Goal: Task Accomplishment & Management: Use online tool/utility

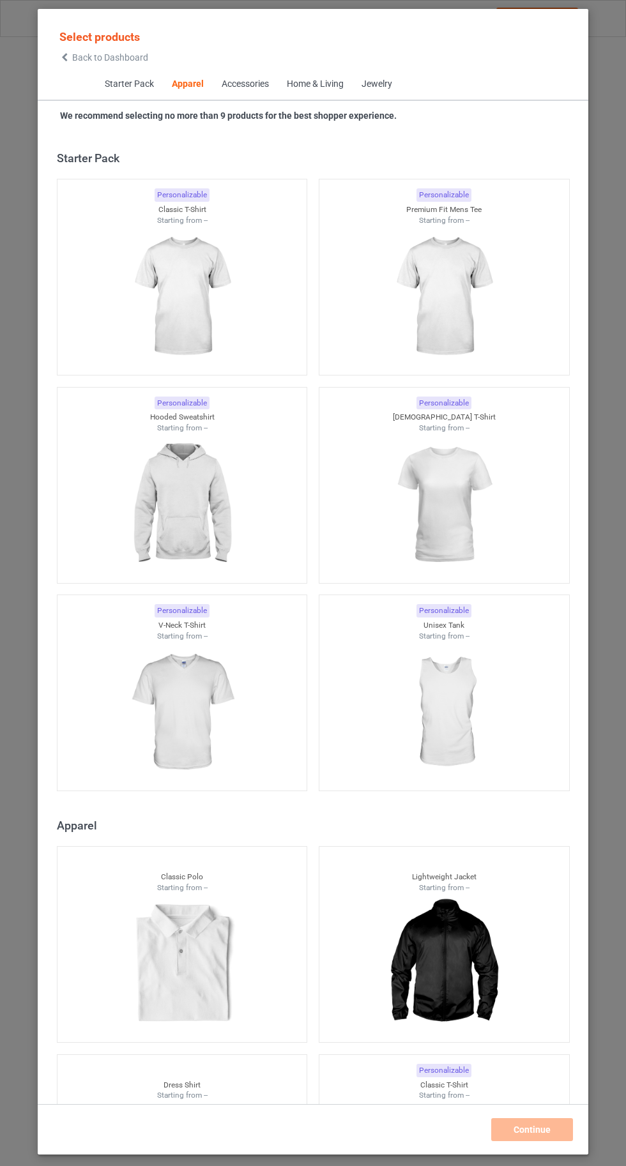
scroll to position [683, 0]
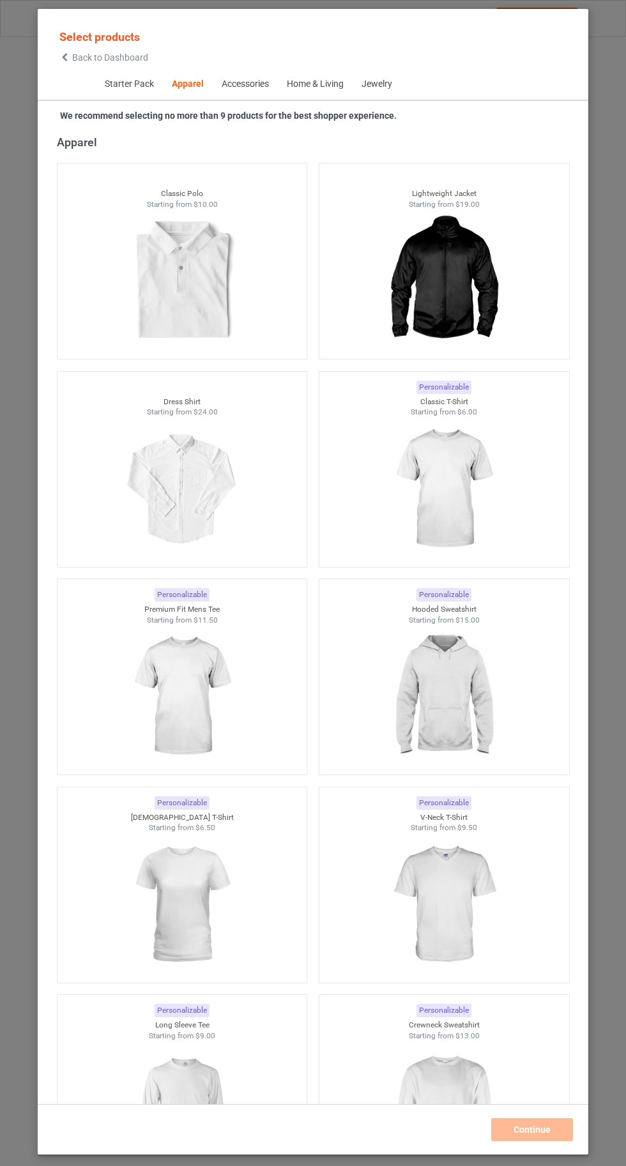
click at [427, 469] on img at bounding box center [443, 489] width 114 height 143
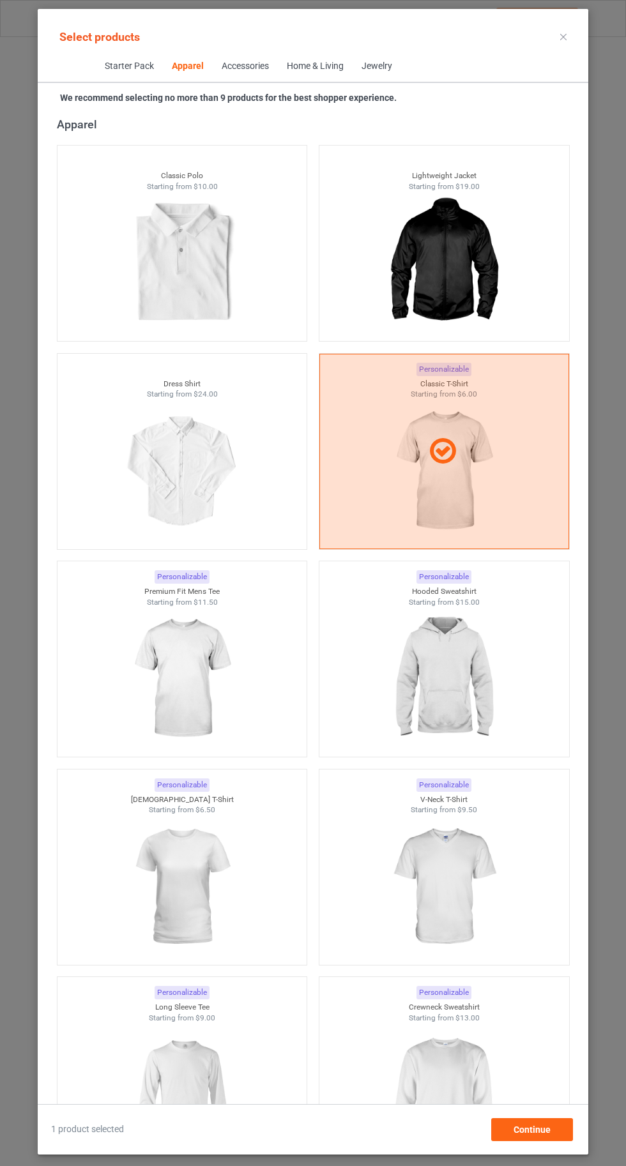
click at [494, 717] on img at bounding box center [443, 678] width 114 height 143
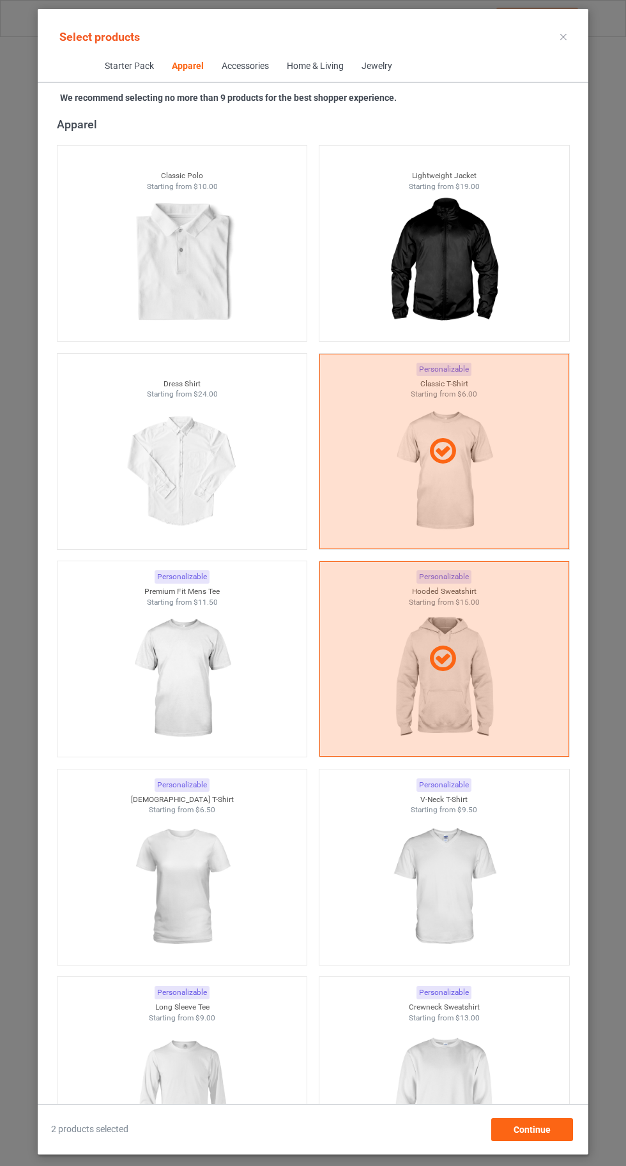
click at [463, 1104] on img at bounding box center [443, 1094] width 114 height 143
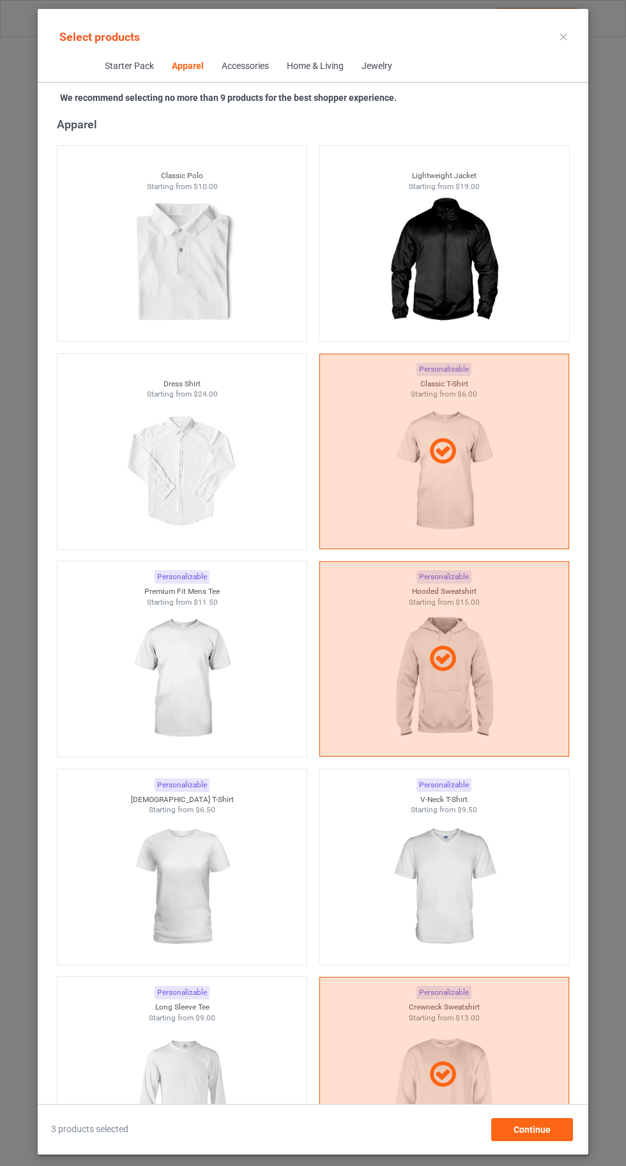
click at [174, 1081] on img at bounding box center [182, 1094] width 114 height 143
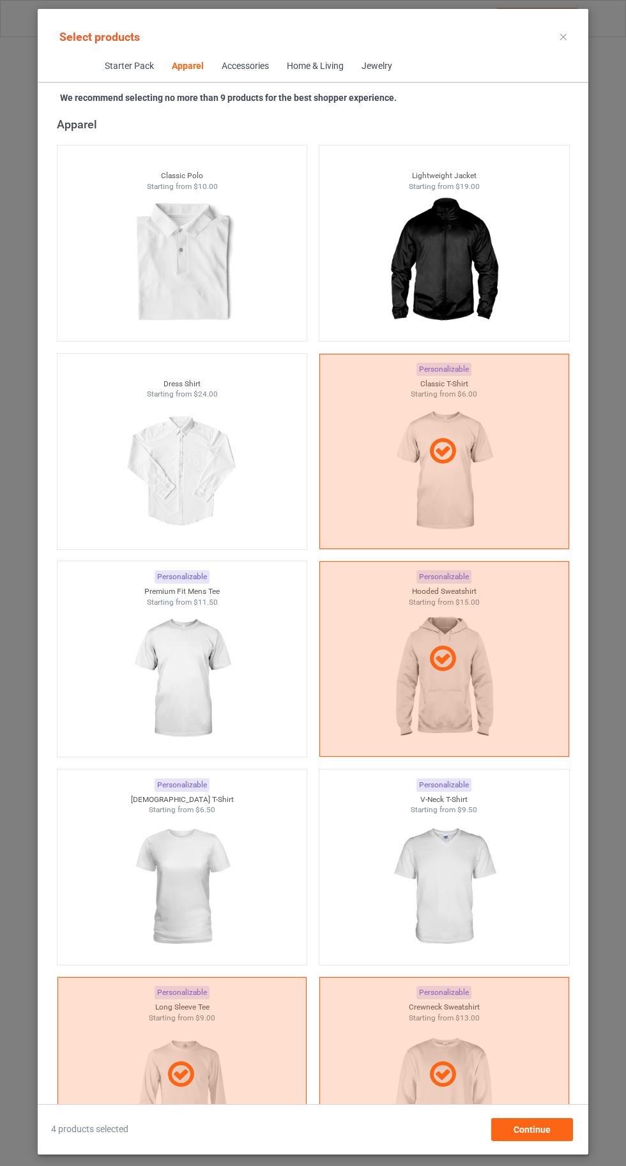
click at [198, 904] on img at bounding box center [182, 887] width 114 height 143
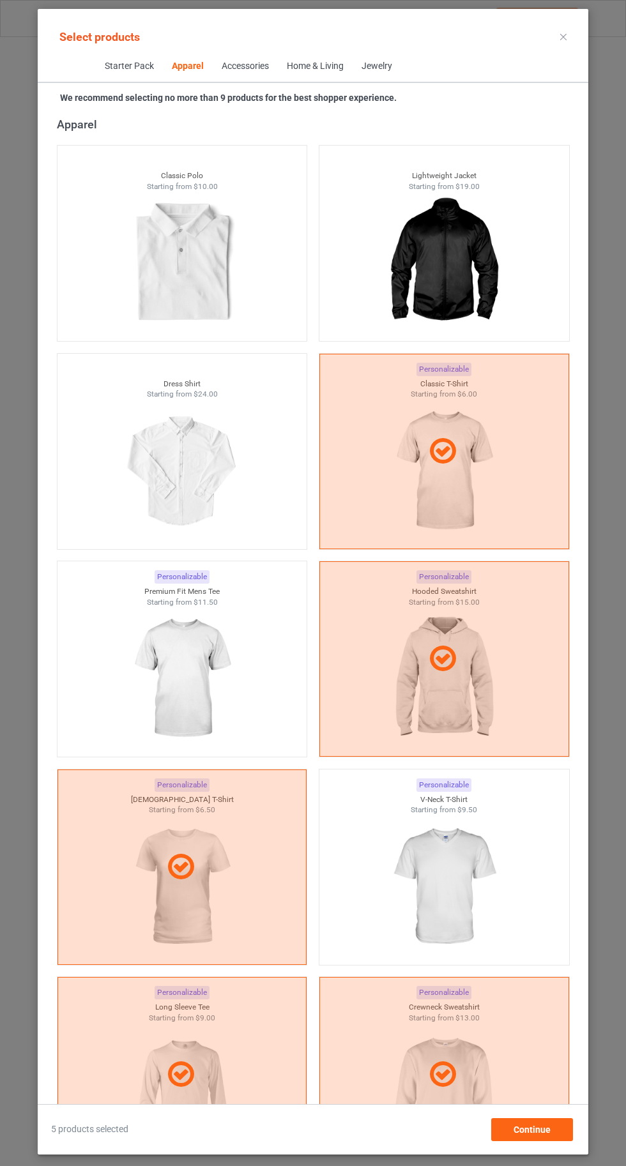
click at [438, 866] on img at bounding box center [443, 887] width 114 height 143
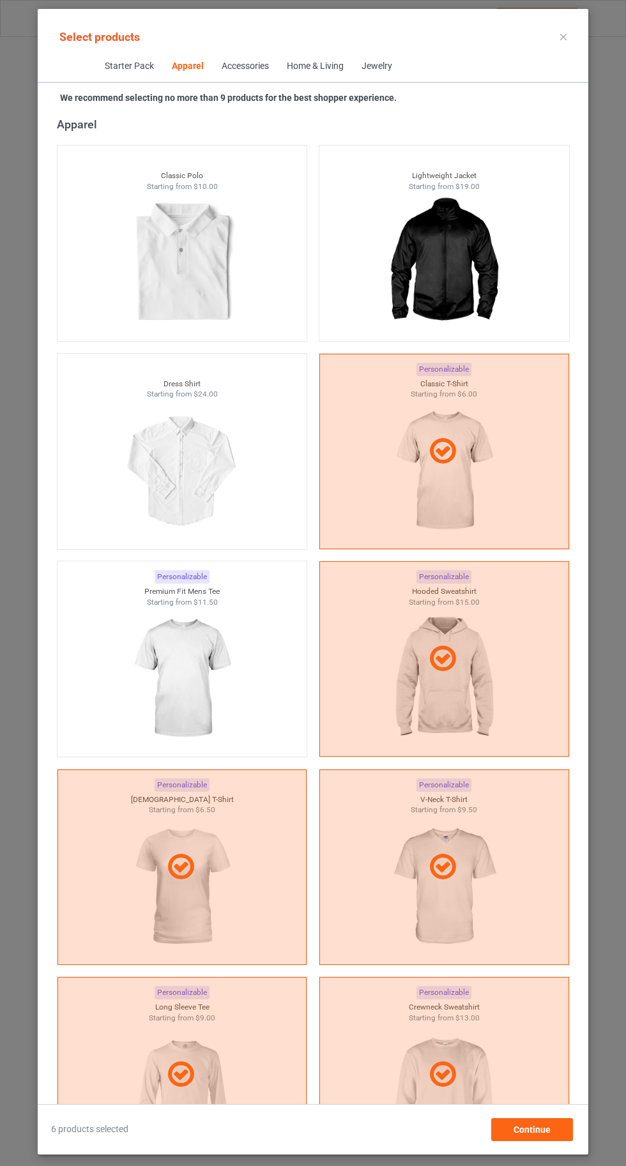
click at [180, 672] on img at bounding box center [182, 678] width 114 height 143
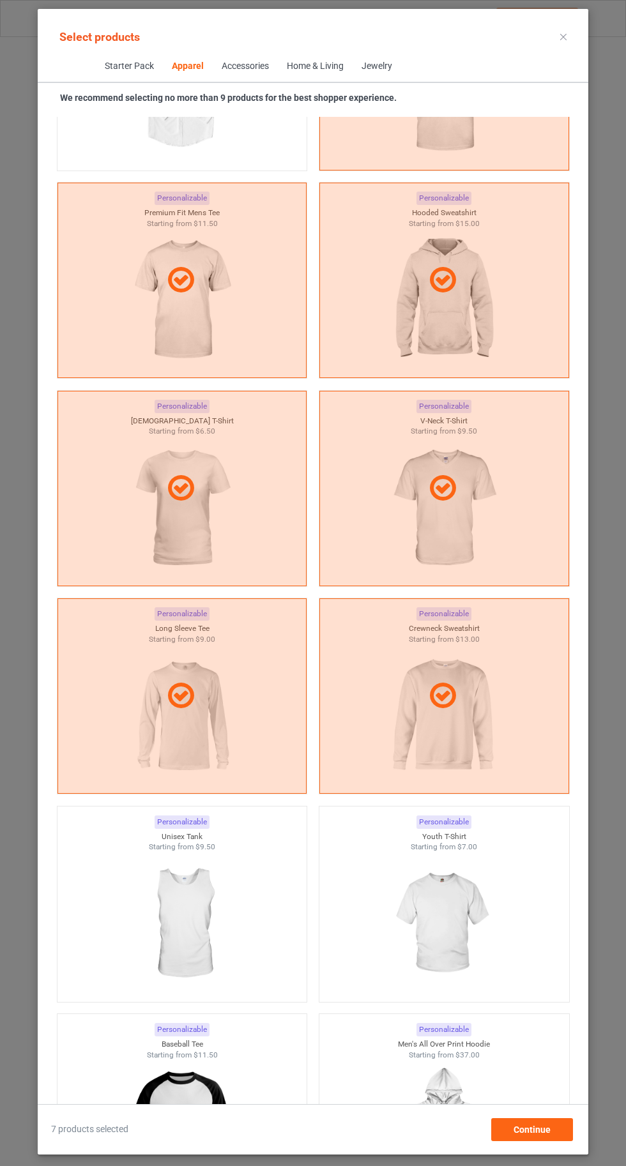
scroll to position [1099, 0]
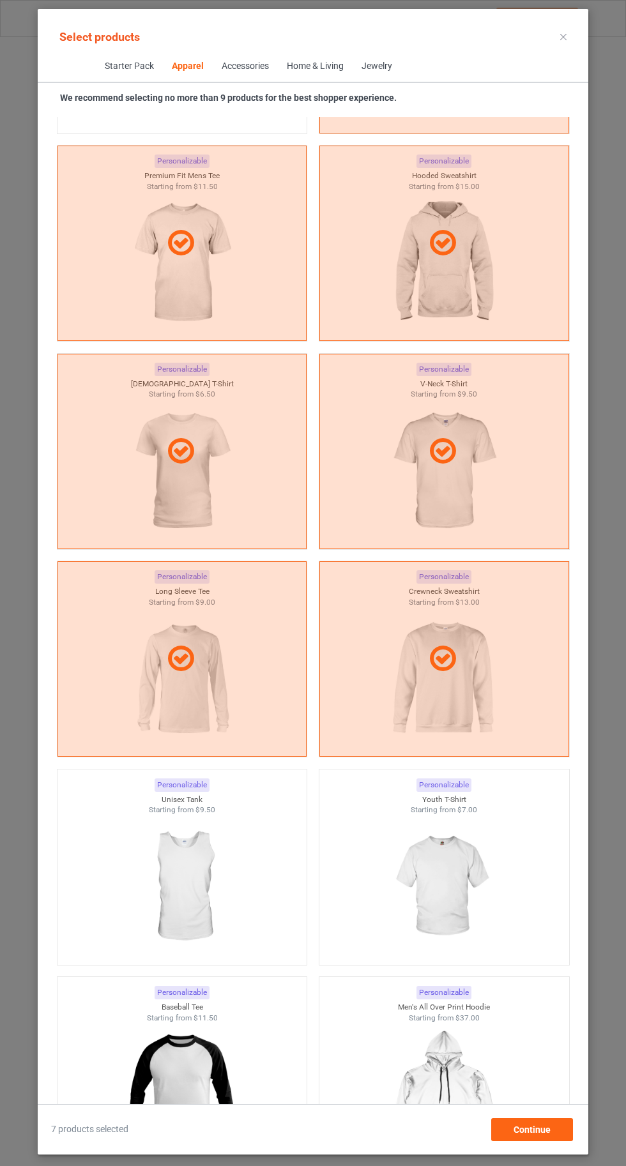
click at [455, 890] on img at bounding box center [443, 887] width 114 height 143
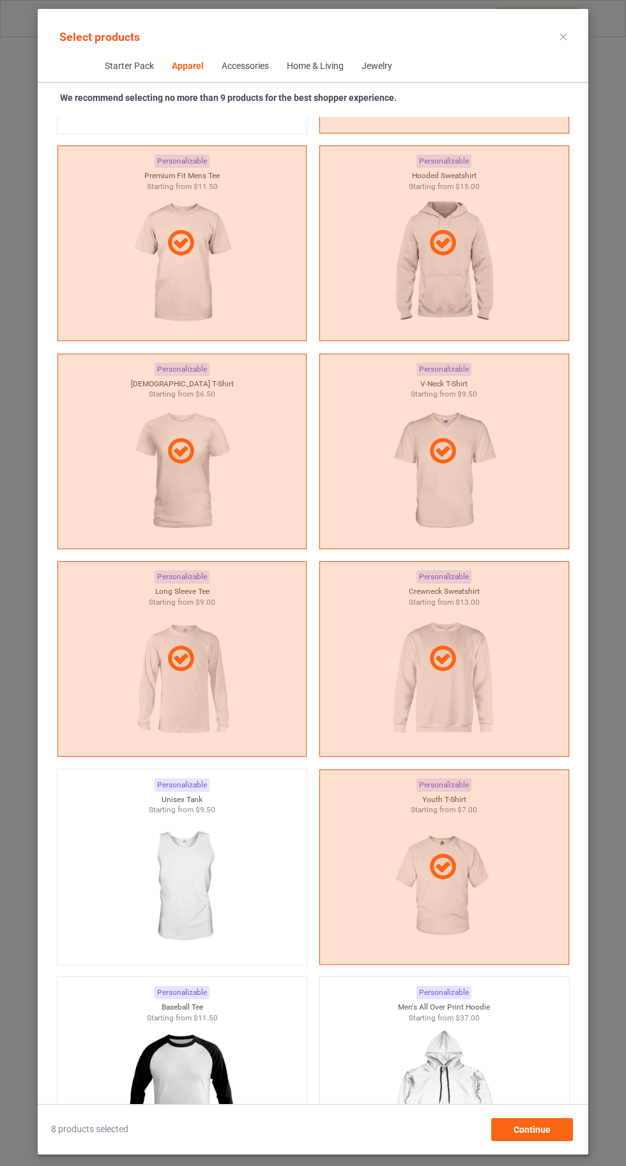
click at [222, 921] on img at bounding box center [182, 887] width 114 height 143
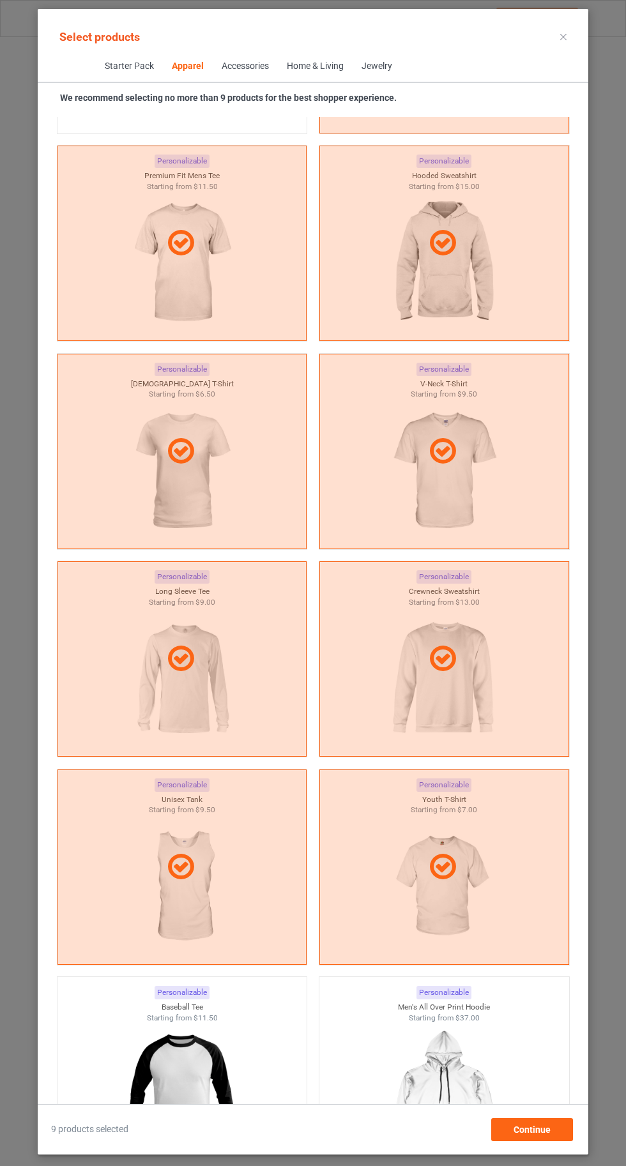
click at [563, 36] on icon at bounding box center [563, 37] width 6 height 6
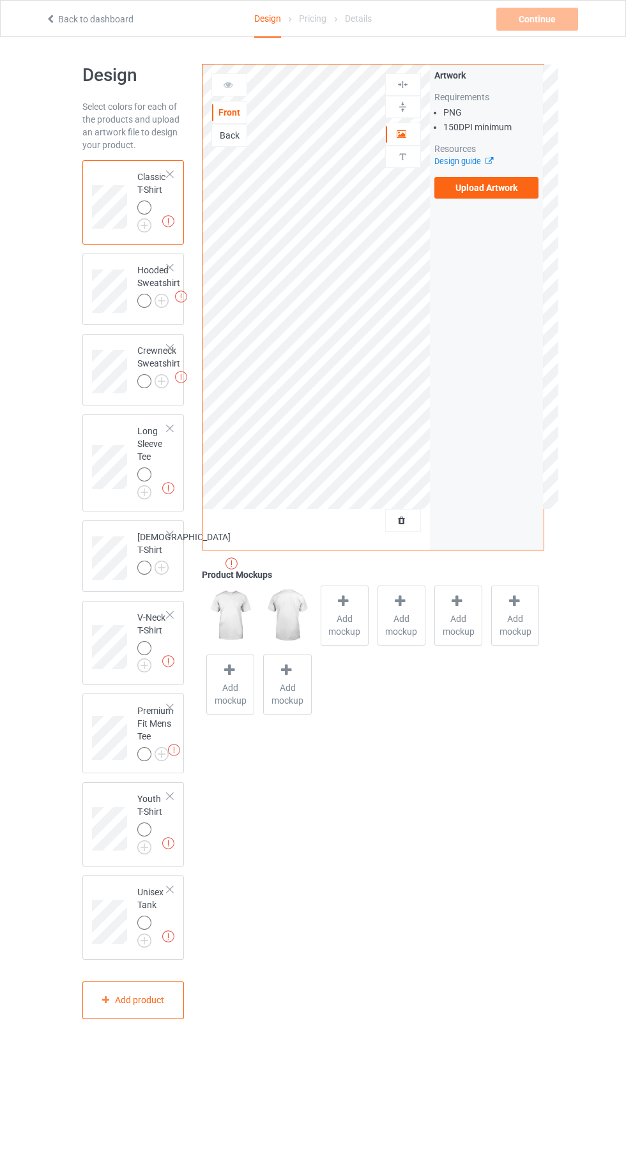
click at [0, 0] on img at bounding box center [0, 0] width 0 height 0
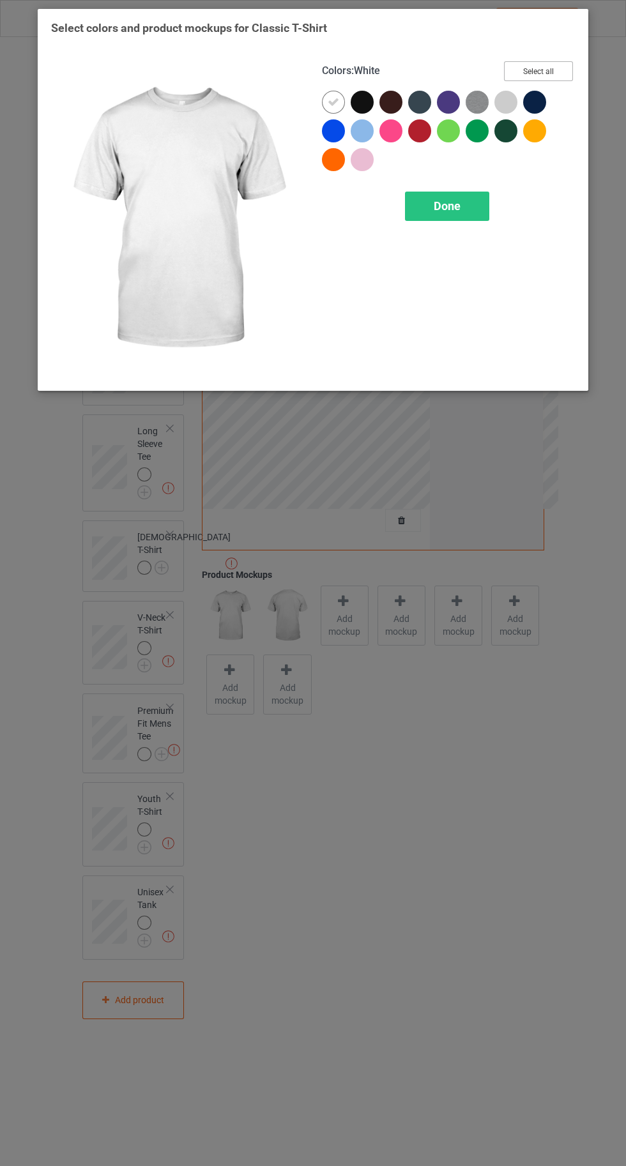
click at [530, 75] on button "Select all" at bounding box center [538, 71] width 69 height 20
click at [328, 102] on icon at bounding box center [333, 101] width 11 height 11
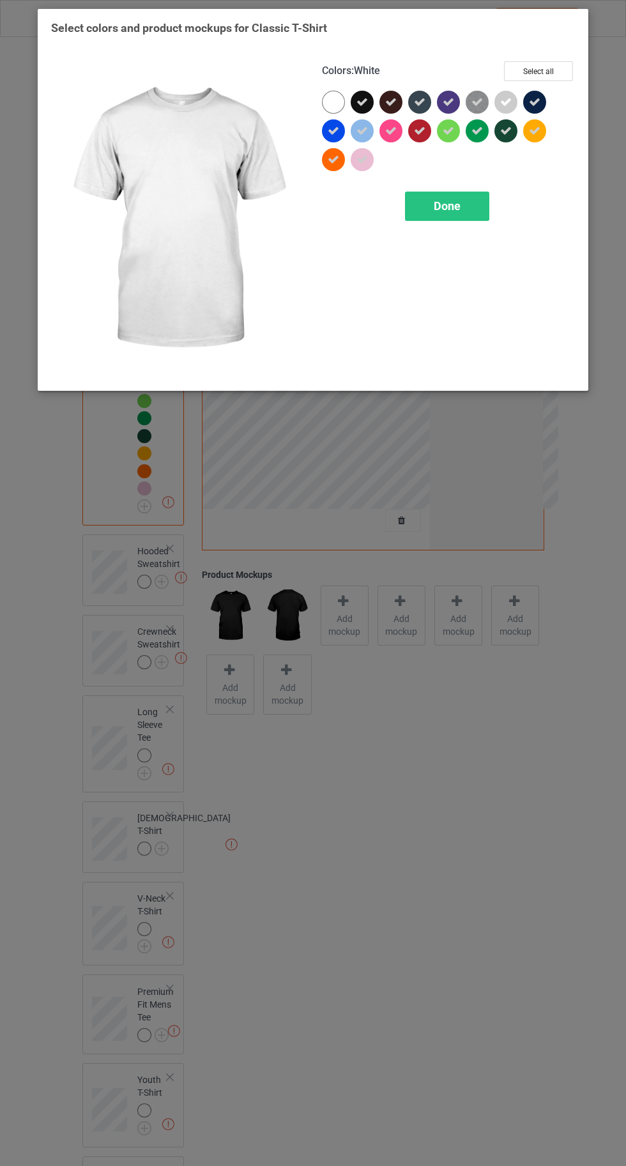
click at [437, 213] on div "Done" at bounding box center [447, 206] width 84 height 29
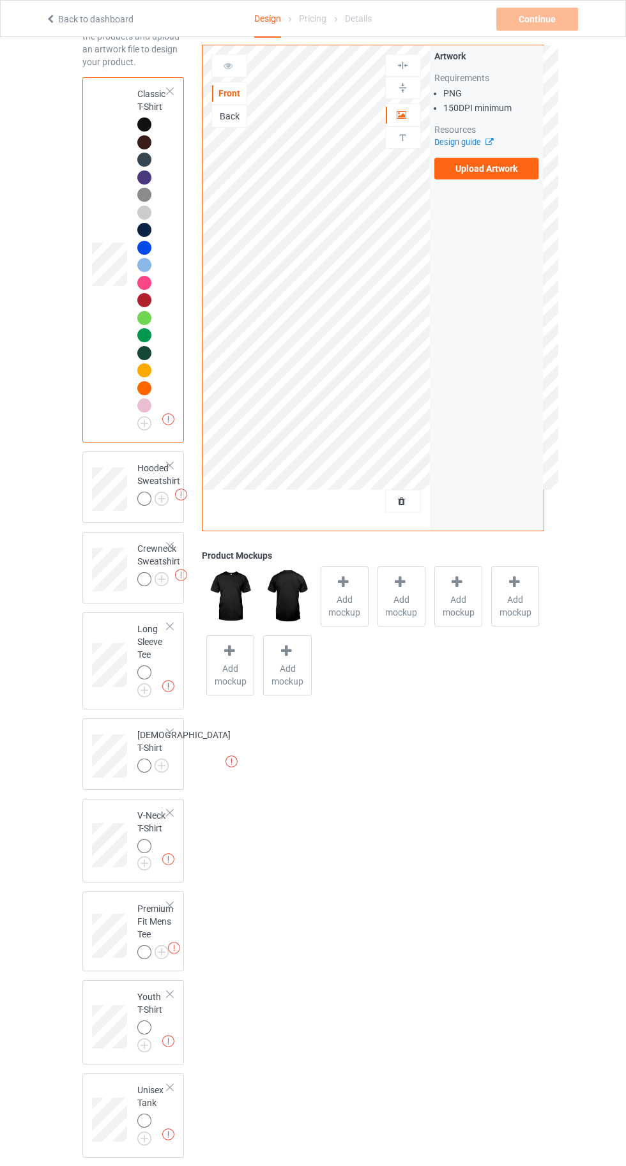
scroll to position [83, 0]
click at [149, 505] on div at bounding box center [146, 501] width 18 height 18
click at [0, 0] on img at bounding box center [0, 0] width 0 height 0
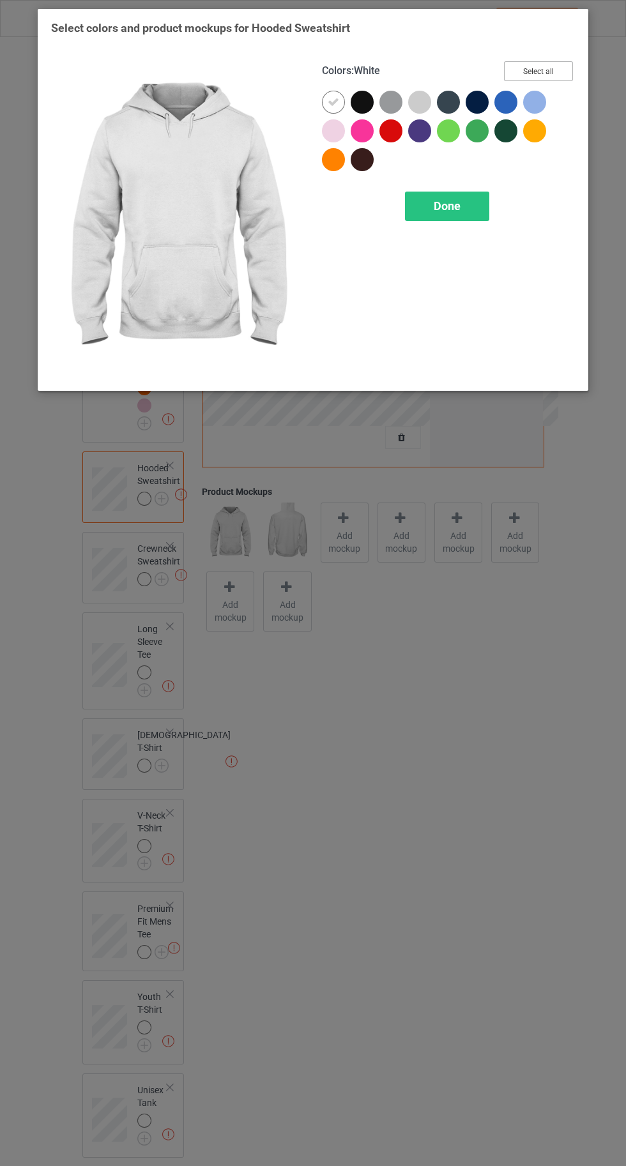
click at [549, 66] on button "Select all" at bounding box center [538, 71] width 69 height 20
click at [333, 102] on icon at bounding box center [333, 101] width 11 height 11
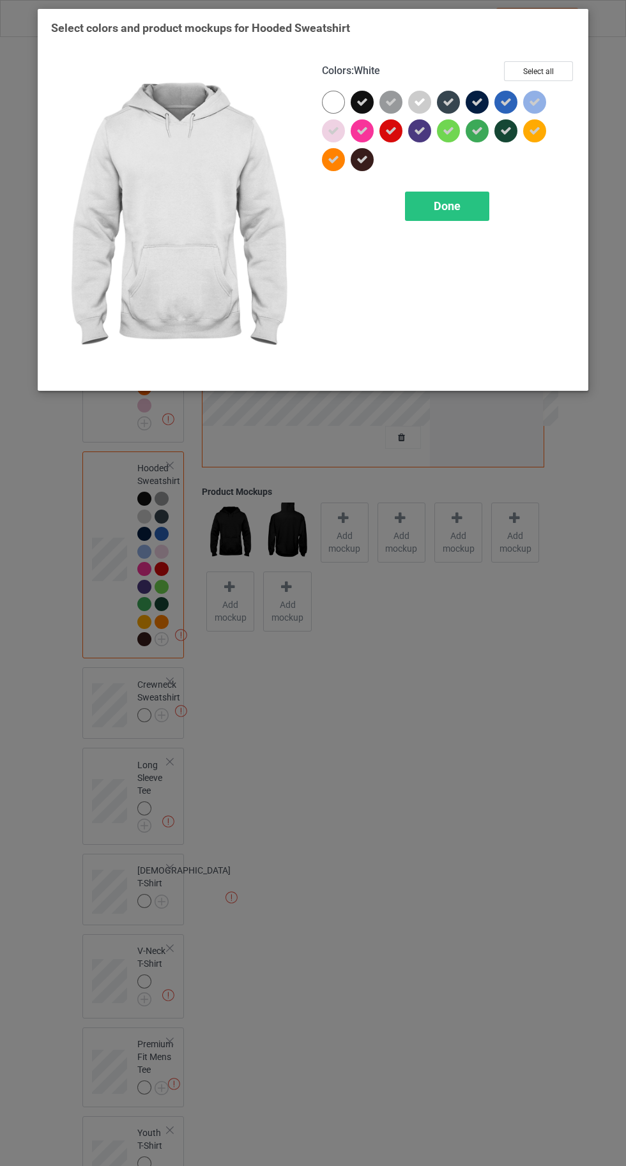
click at [464, 214] on div "Done" at bounding box center [447, 206] width 84 height 29
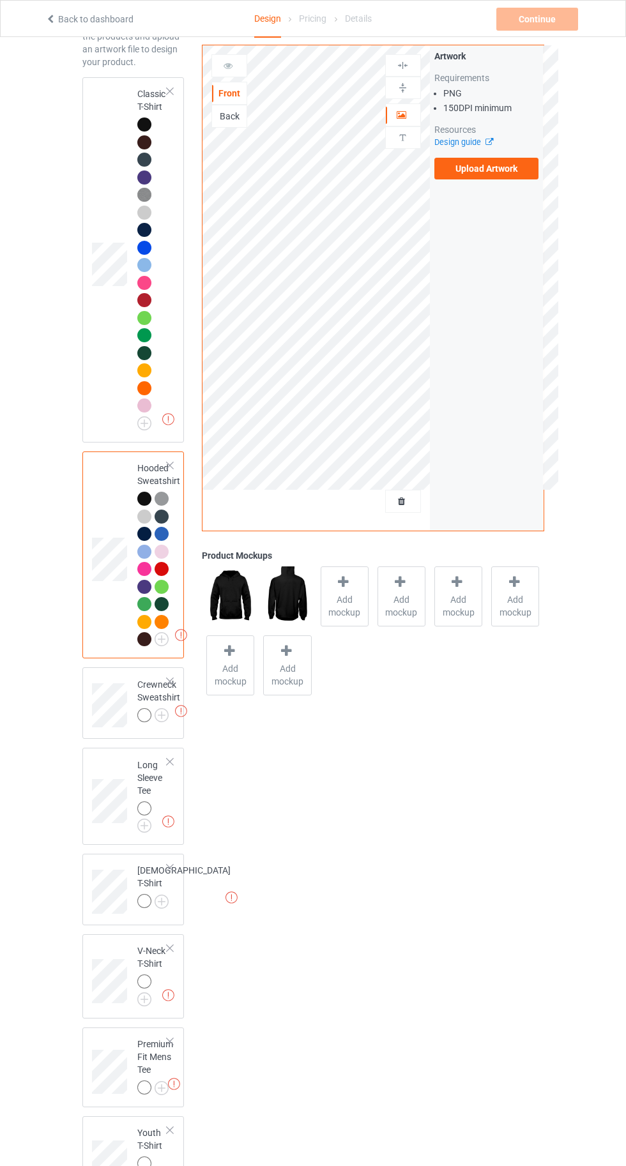
scroll to position [218, 0]
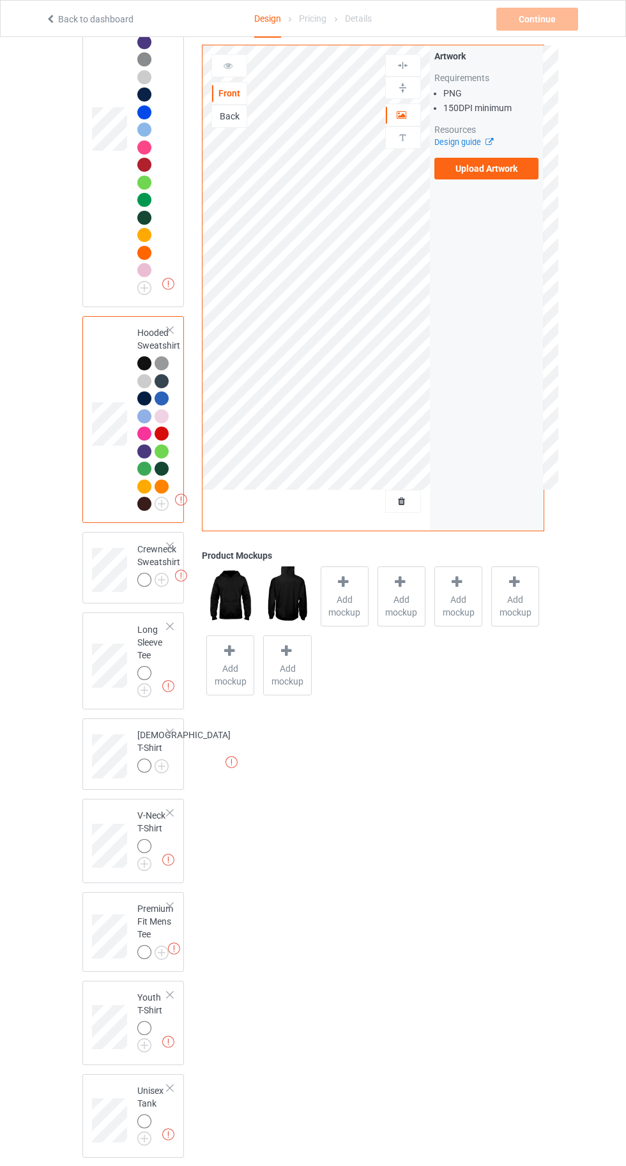
click at [0, 0] on img at bounding box center [0, 0] width 0 height 0
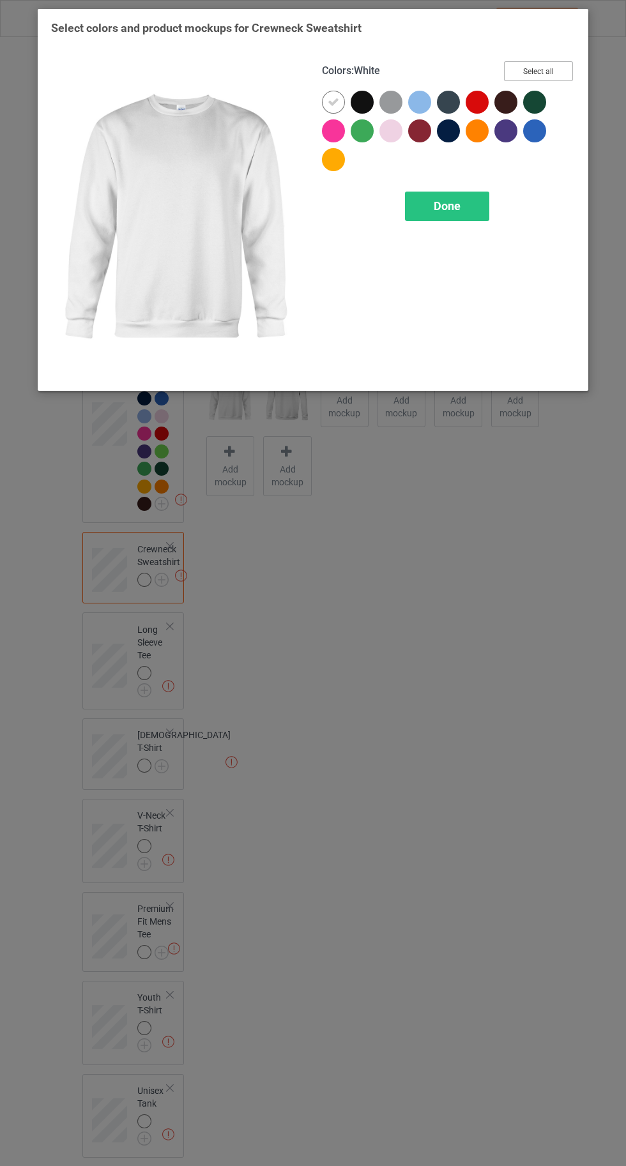
click at [550, 62] on button "Select all" at bounding box center [538, 71] width 69 height 20
click at [333, 100] on icon at bounding box center [333, 101] width 11 height 11
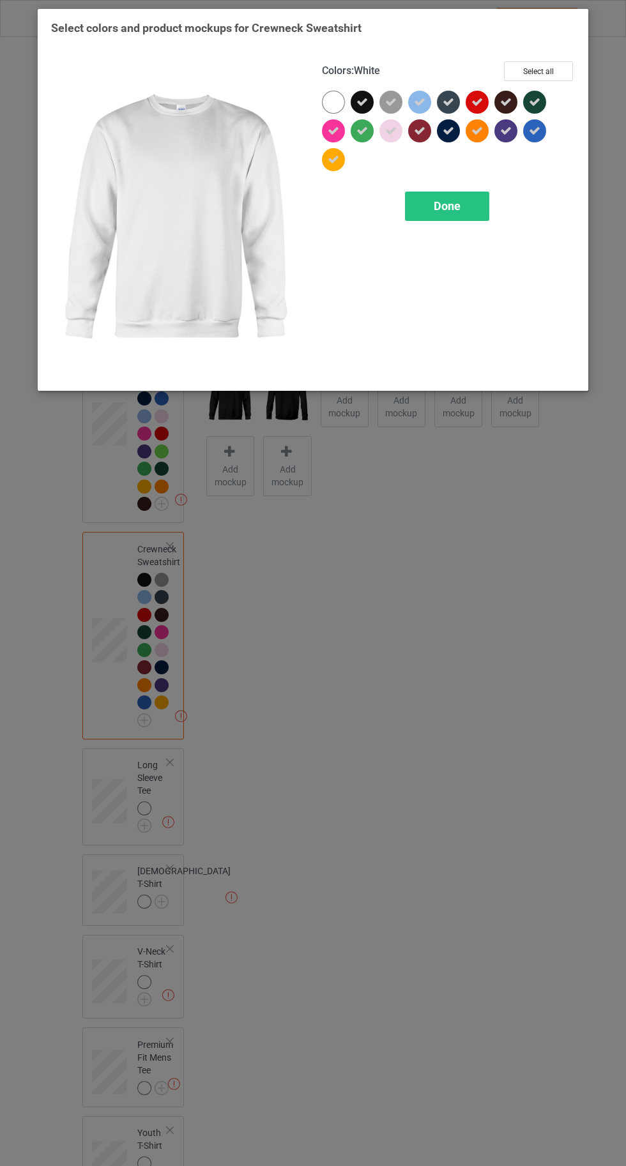
click at [457, 215] on div "Done" at bounding box center [447, 206] width 84 height 29
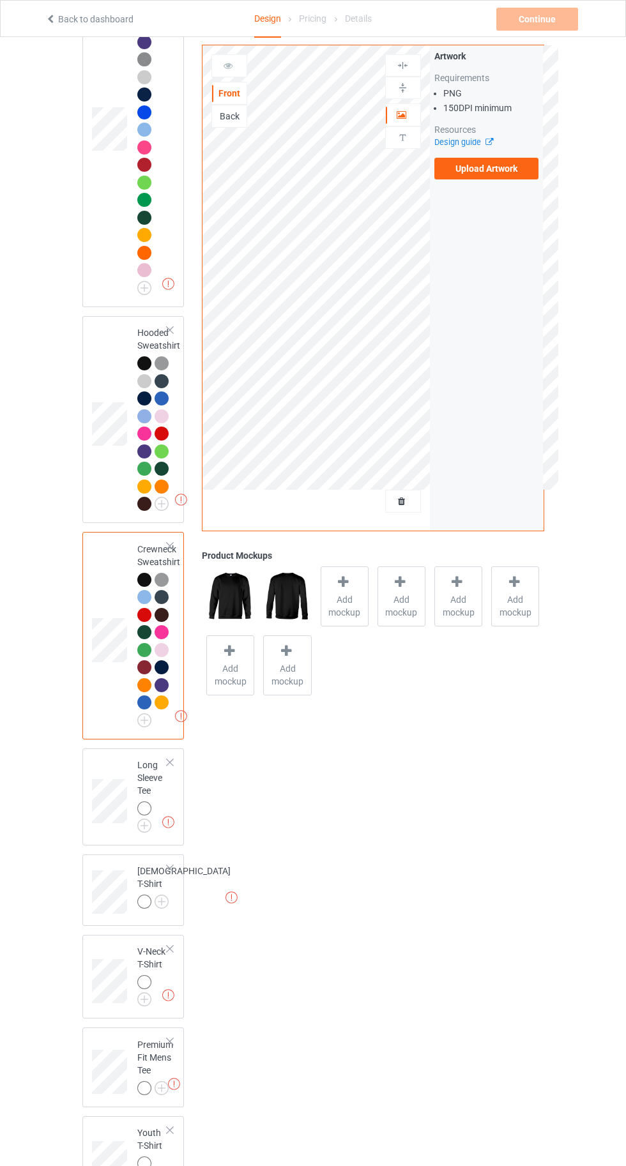
scroll to position [354, 0]
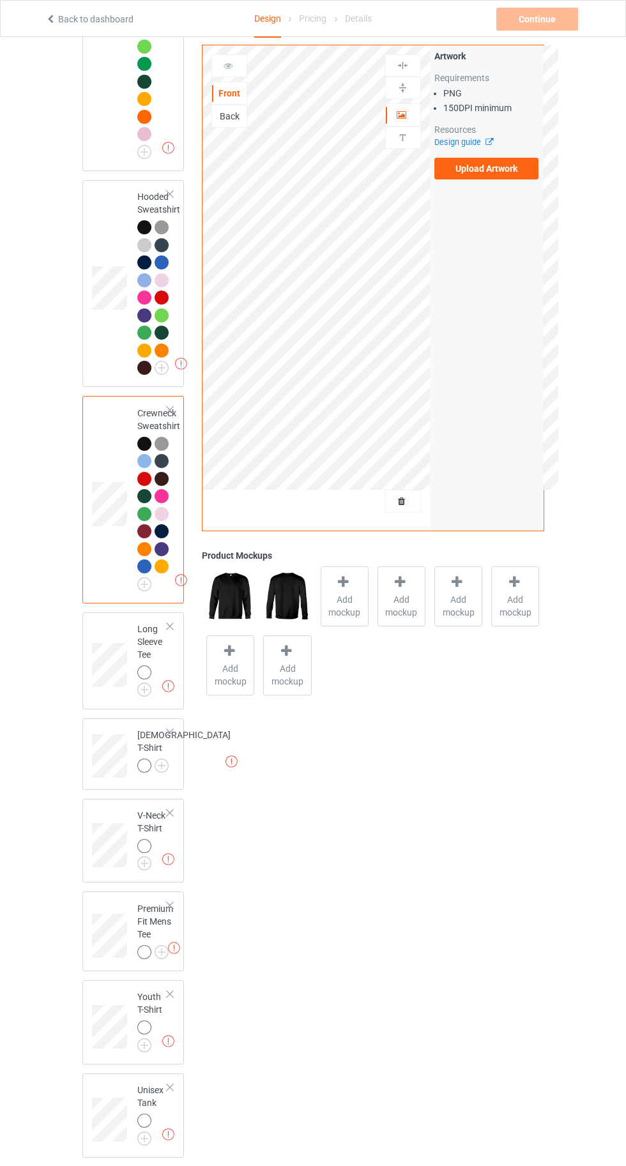
click at [0, 0] on img at bounding box center [0, 0] width 0 height 0
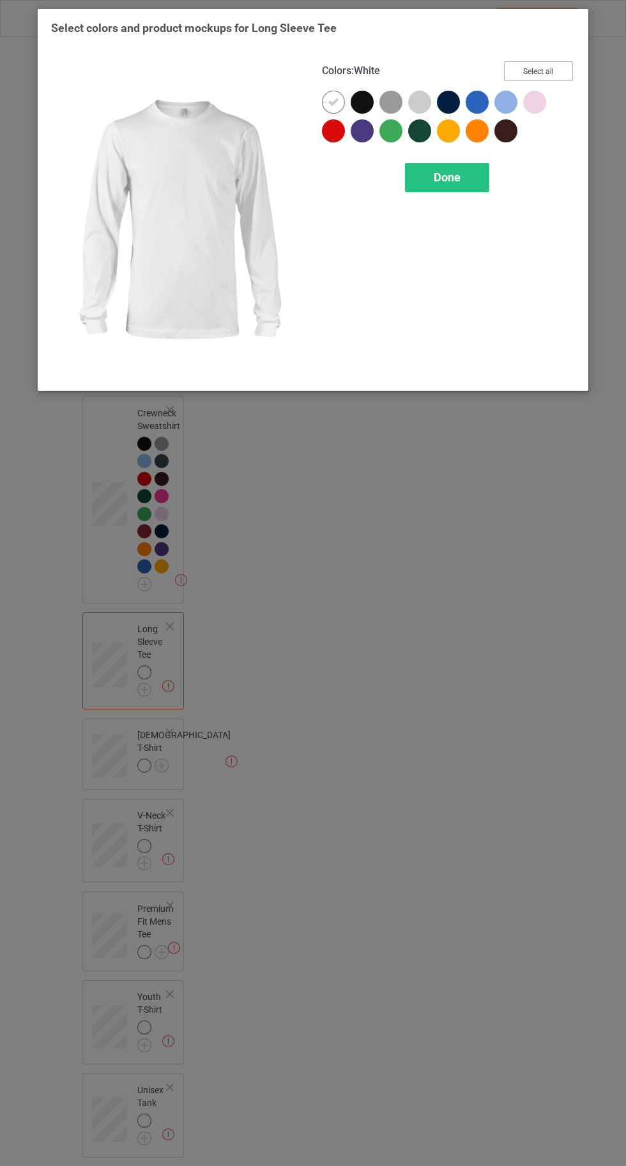
click at [539, 71] on button "Select all" at bounding box center [538, 71] width 69 height 20
click at [333, 101] on icon at bounding box center [333, 101] width 11 height 11
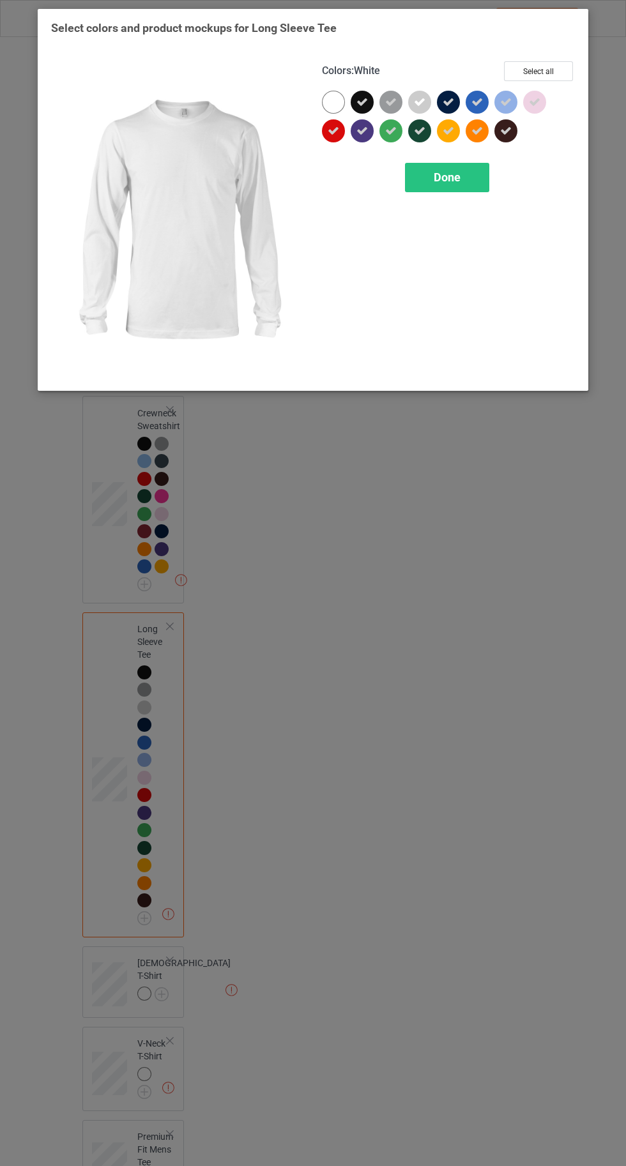
click at [460, 174] on span "Done" at bounding box center [447, 177] width 27 height 13
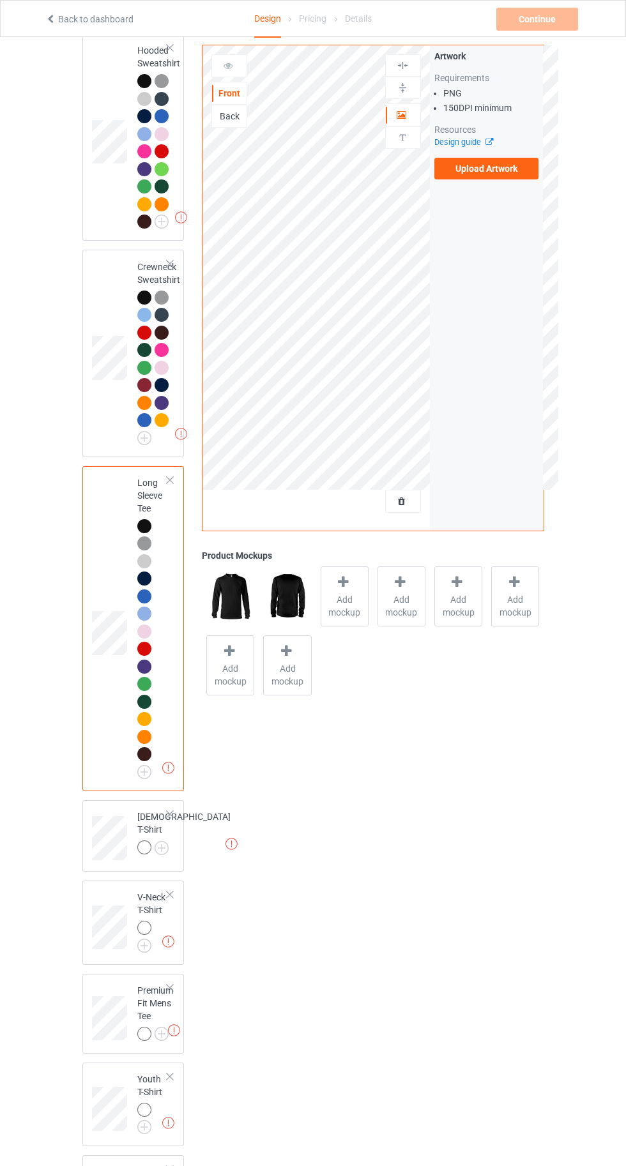
scroll to position [582, 0]
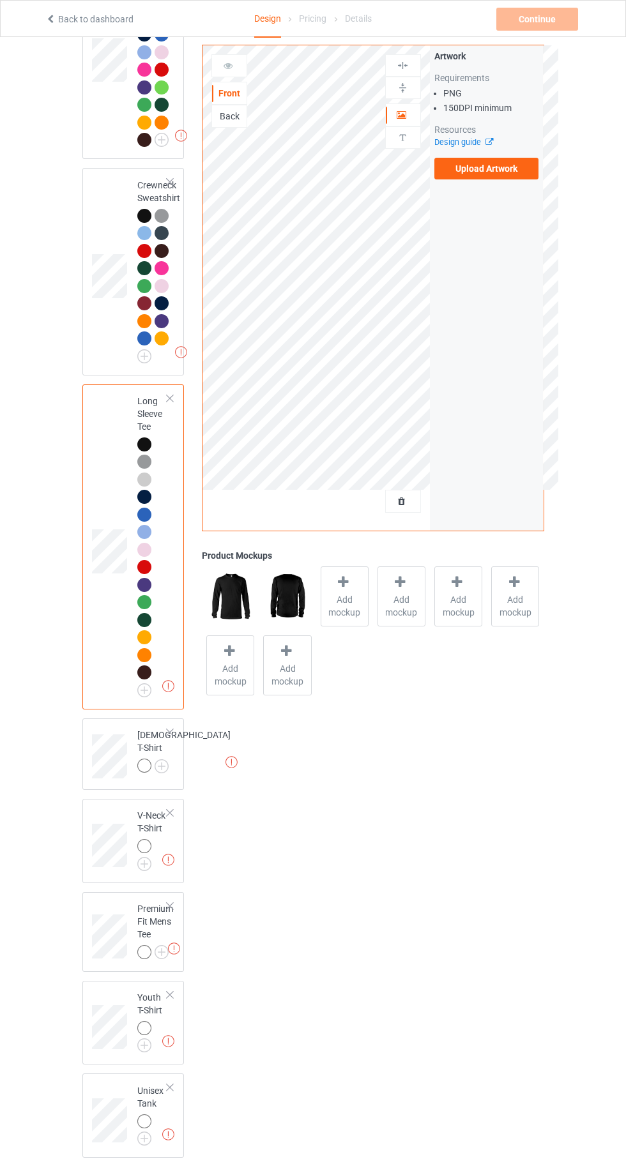
click at [0, 0] on img at bounding box center [0, 0] width 0 height 0
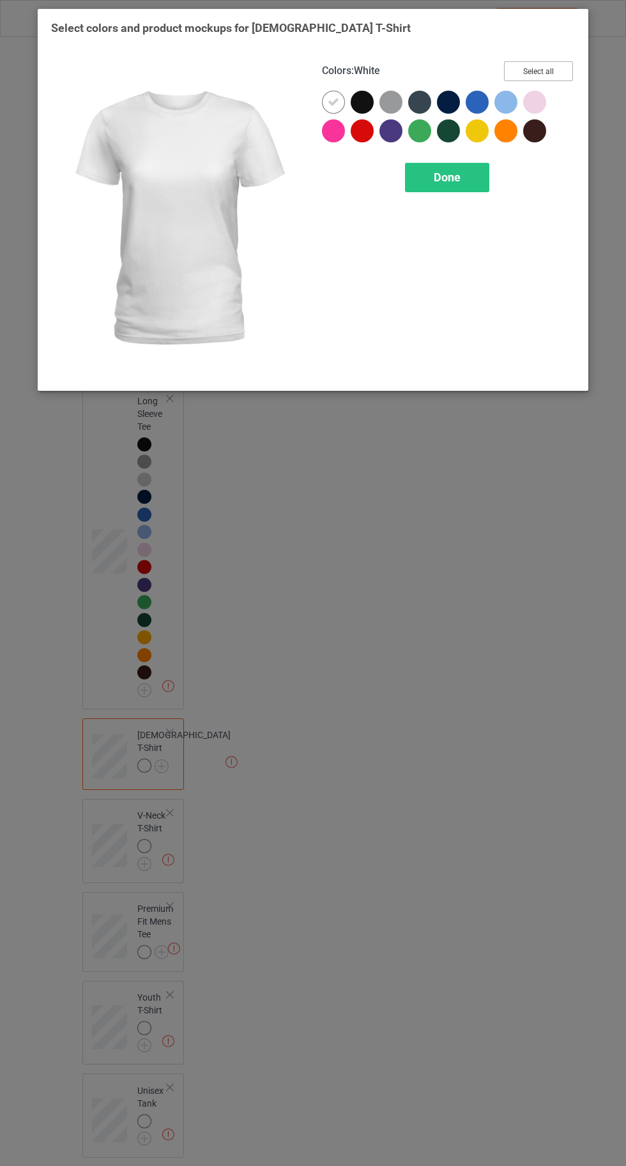
click at [539, 65] on button "Select all" at bounding box center [538, 71] width 69 height 20
click at [332, 102] on icon at bounding box center [333, 101] width 11 height 11
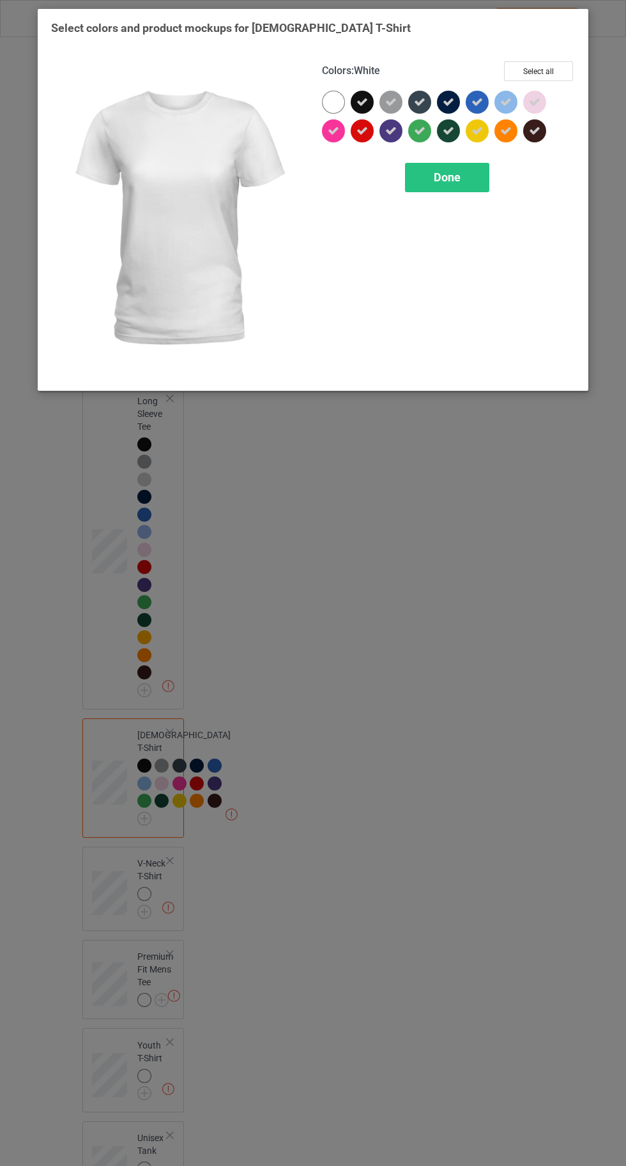
click at [452, 171] on span "Done" at bounding box center [447, 177] width 27 height 13
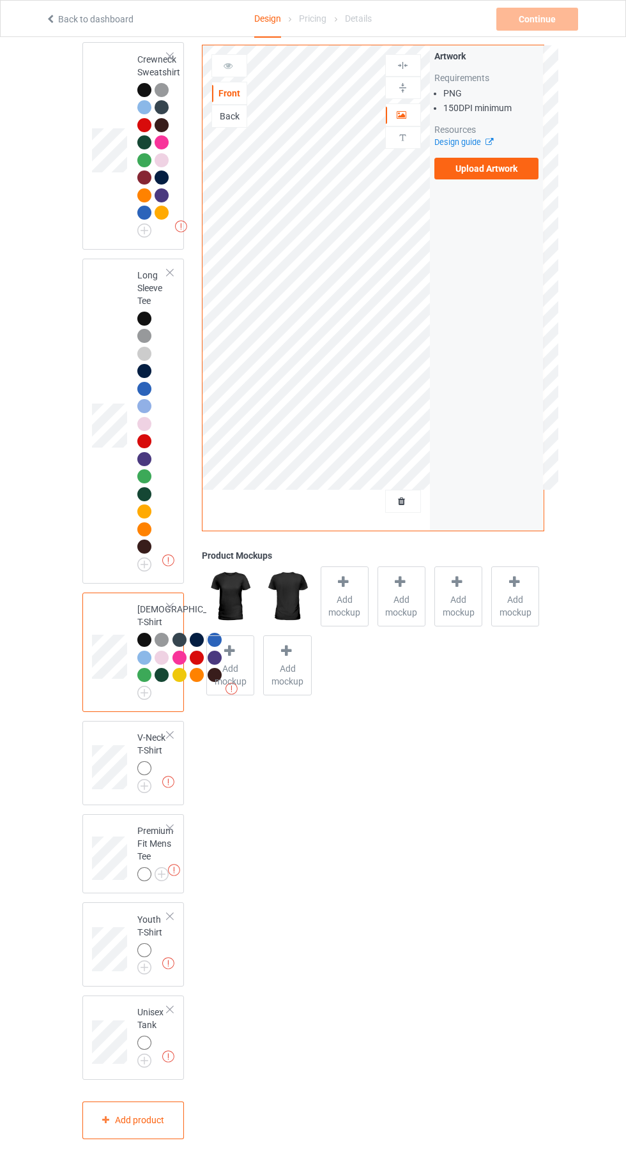
scroll to position [828, 0]
click at [0, 0] on img at bounding box center [0, 0] width 0 height 0
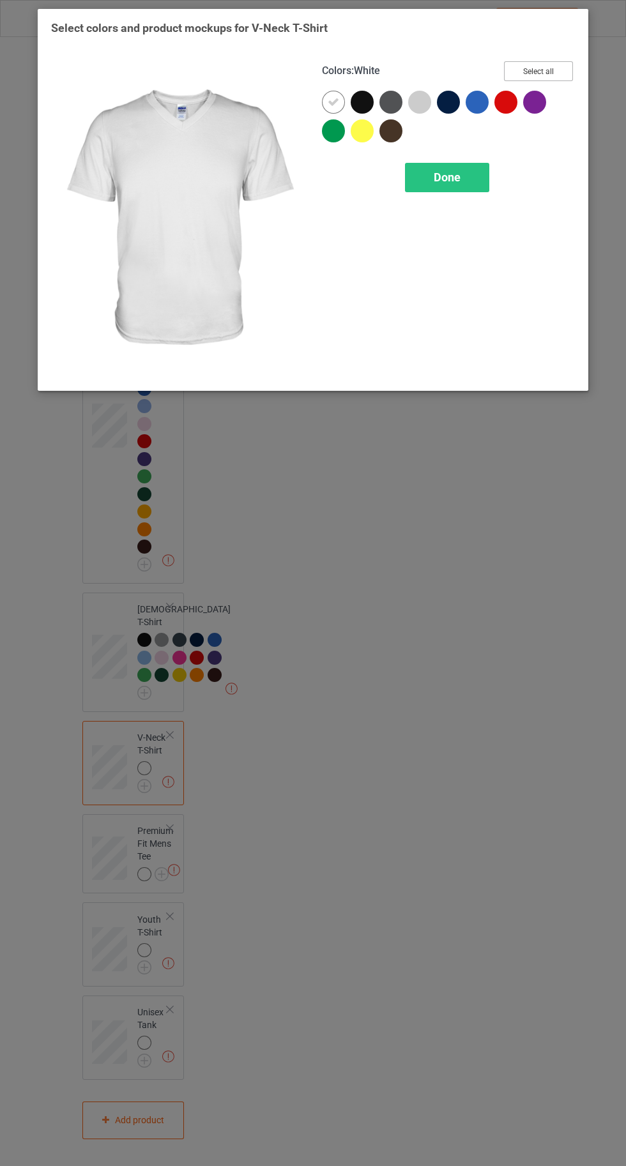
click at [549, 65] on button "Select all" at bounding box center [538, 71] width 69 height 20
click at [332, 100] on icon at bounding box center [333, 101] width 11 height 11
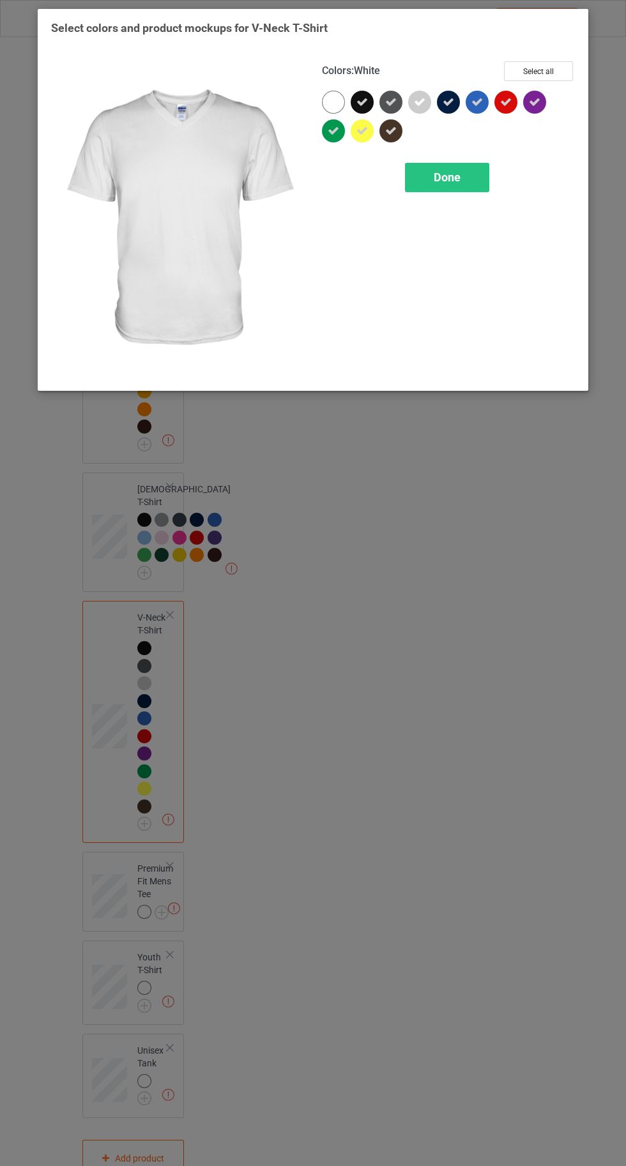
click at [439, 183] on div "Done" at bounding box center [447, 177] width 84 height 29
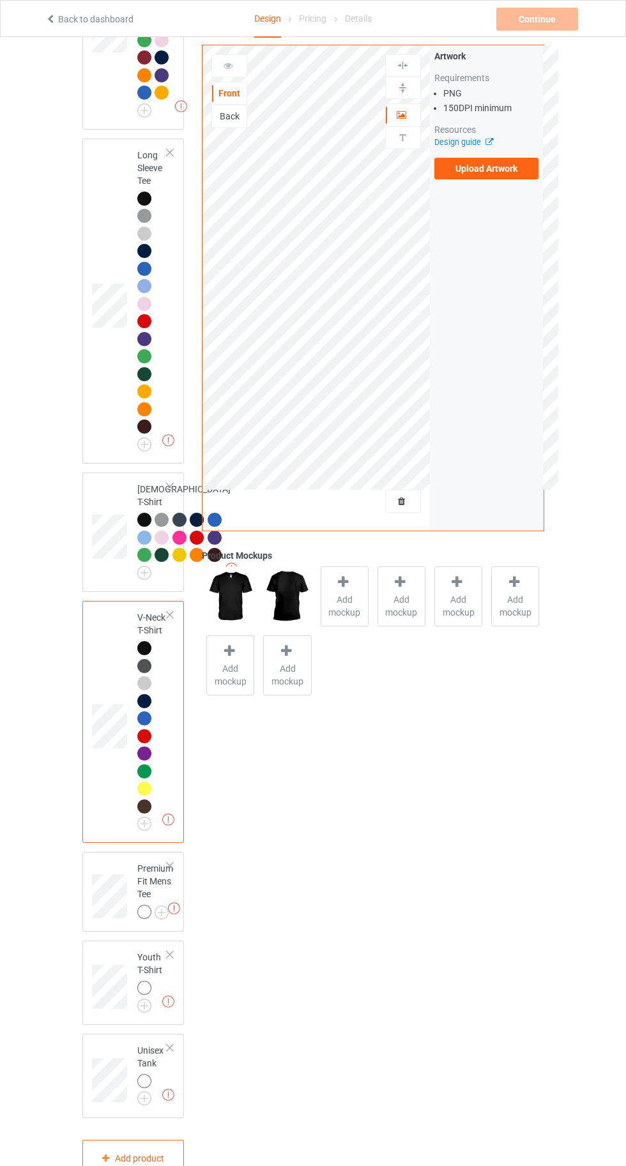
scroll to position [987, 0]
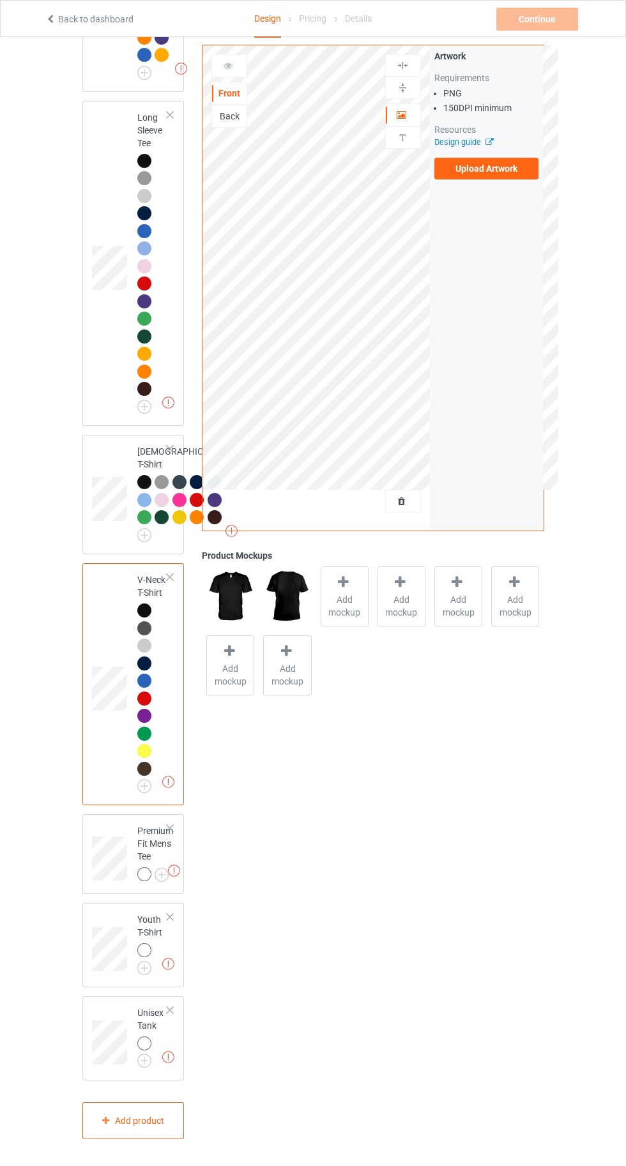
click at [0, 0] on img at bounding box center [0, 0] width 0 height 0
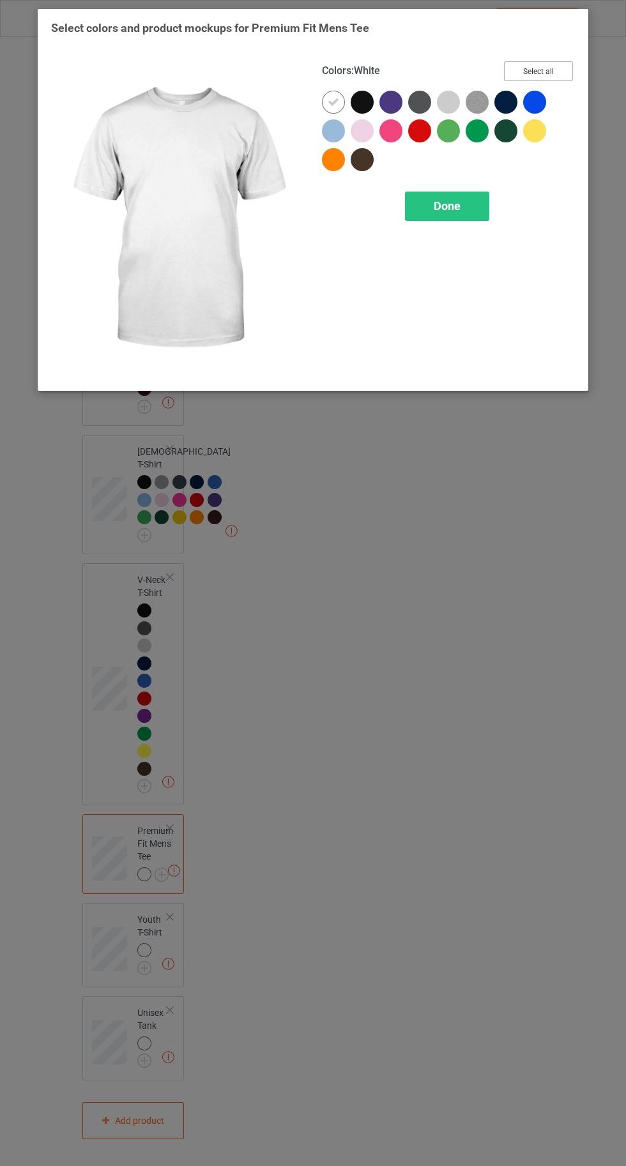
click at [540, 71] on button "Select all" at bounding box center [538, 71] width 69 height 20
click at [330, 105] on icon at bounding box center [333, 101] width 11 height 11
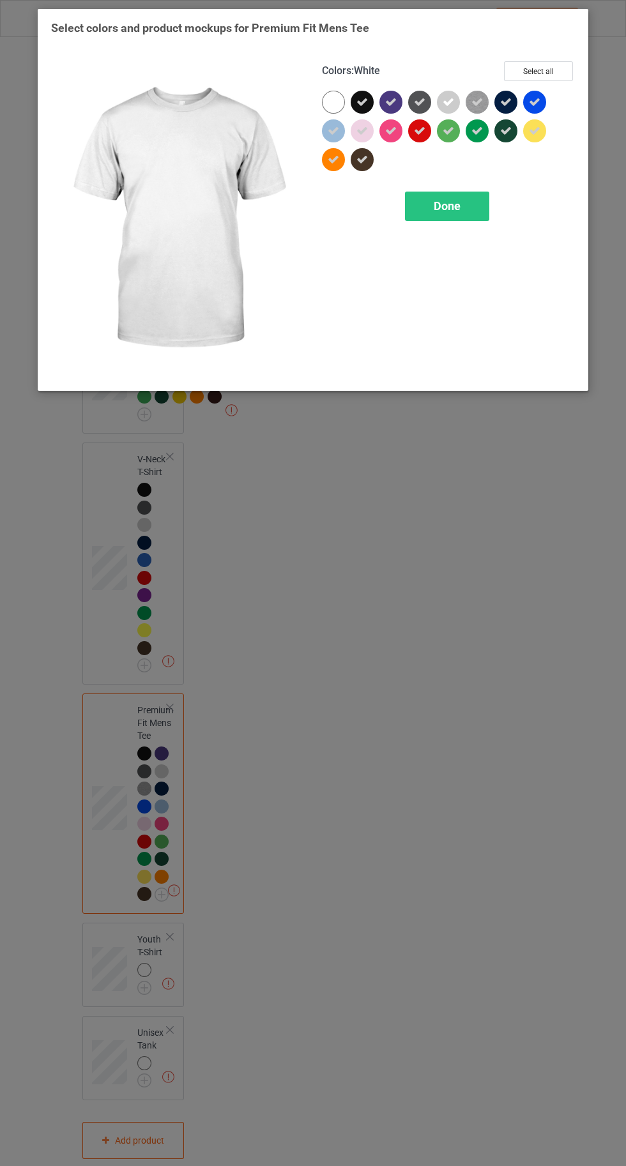
click at [436, 237] on div "Colors : White Select all Done" at bounding box center [448, 219] width 271 height 334
click at [446, 205] on span "Done" at bounding box center [447, 205] width 27 height 13
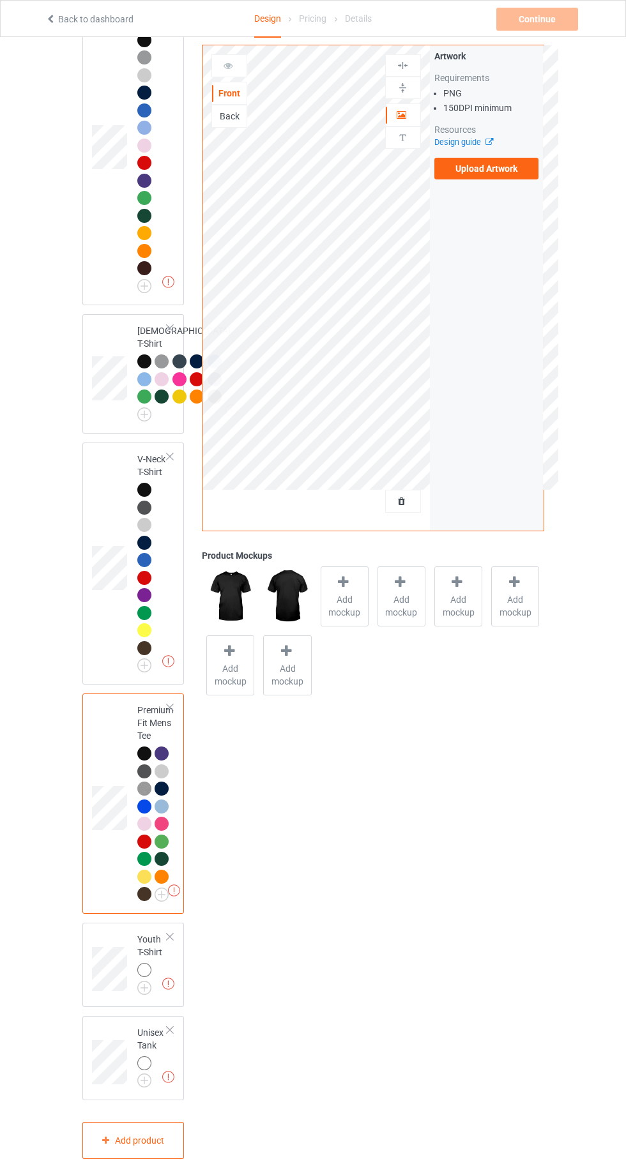
scroll to position [1127, 0]
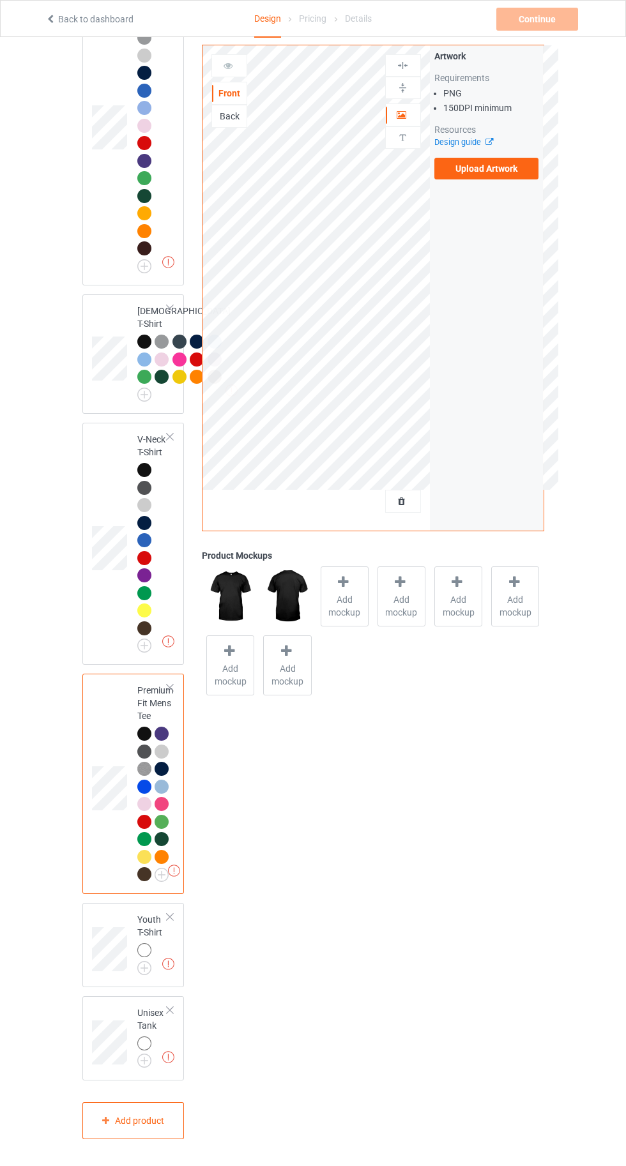
click at [0, 0] on img at bounding box center [0, 0] width 0 height 0
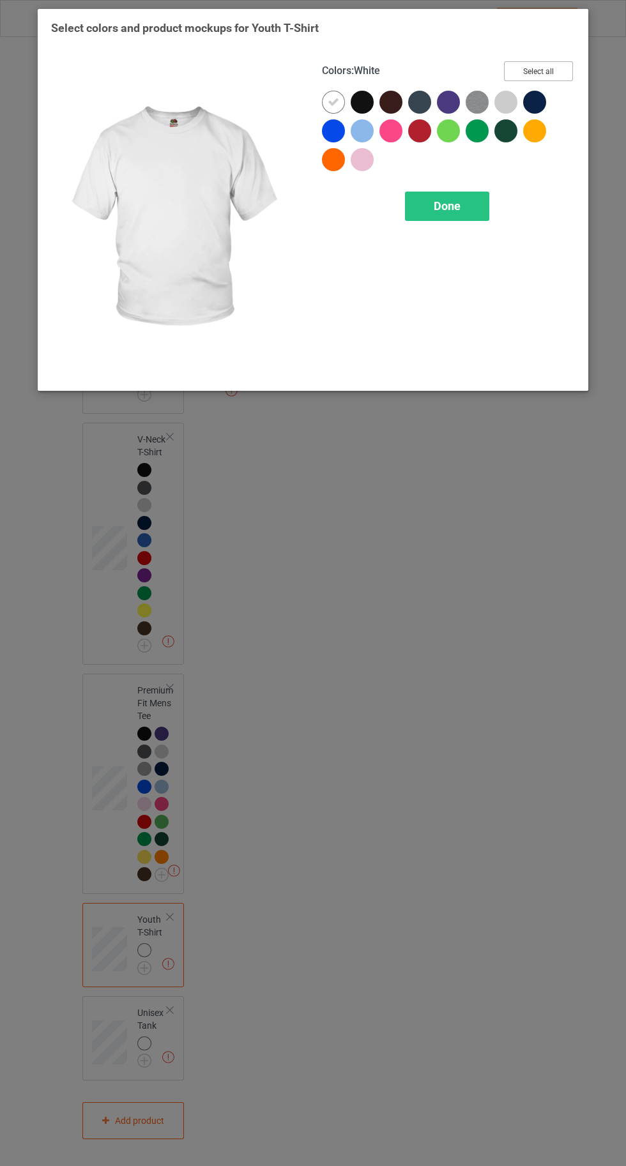
click at [547, 68] on button "Select all" at bounding box center [538, 71] width 69 height 20
click at [333, 102] on icon at bounding box center [333, 101] width 11 height 11
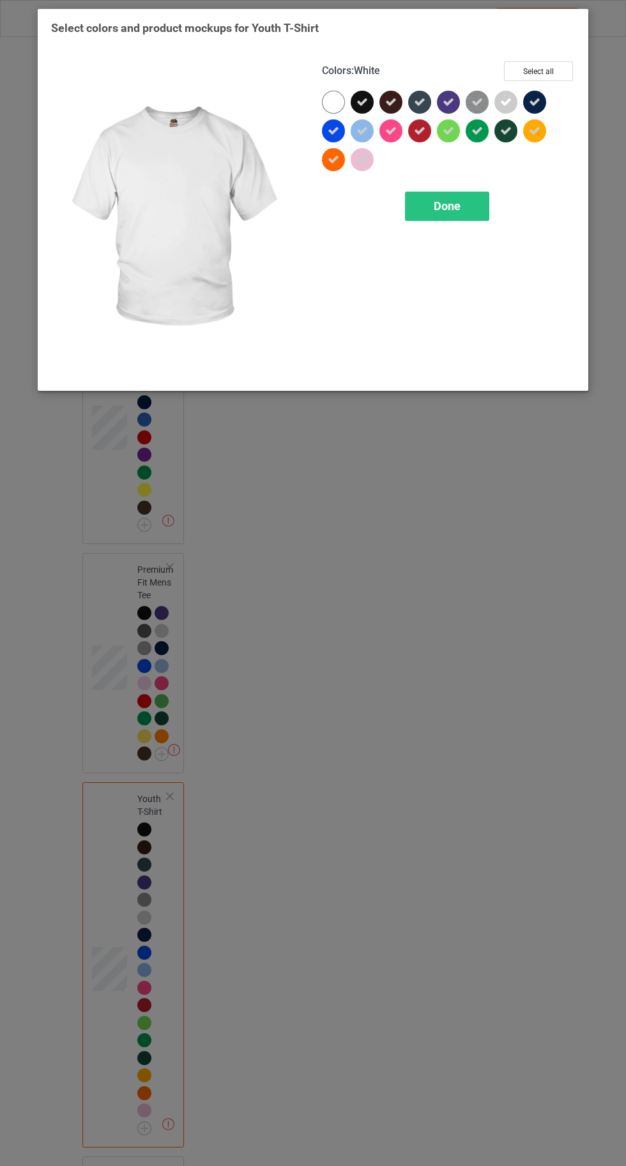
click at [448, 212] on div "Done" at bounding box center [447, 206] width 84 height 29
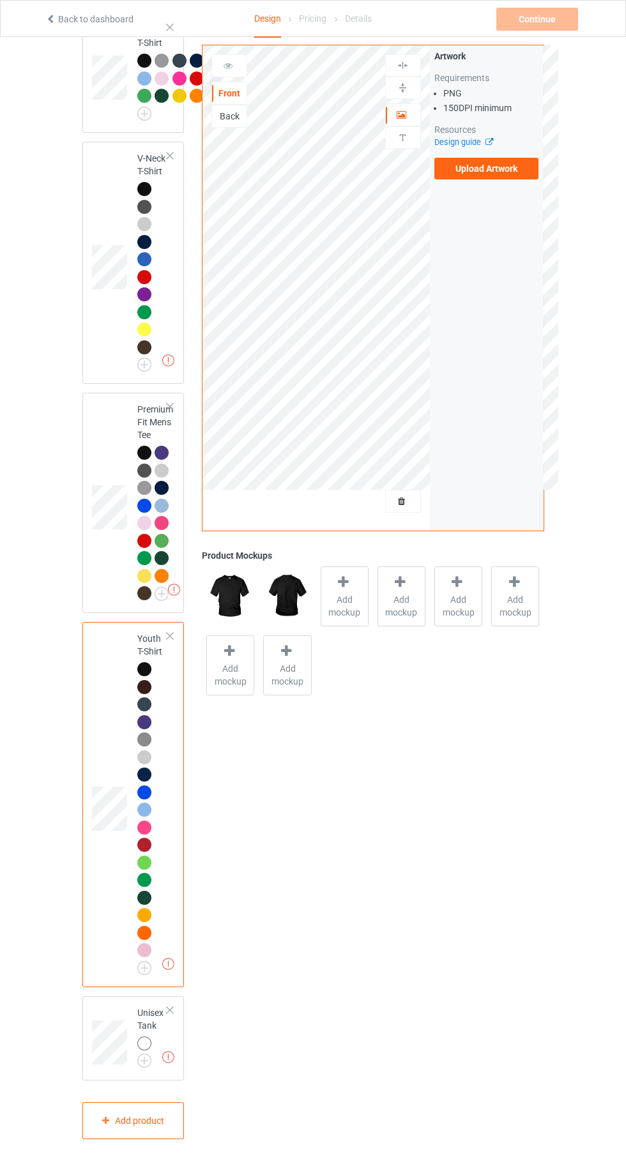
scroll to position [1408, 0]
click at [0, 0] on img at bounding box center [0, 0] width 0 height 0
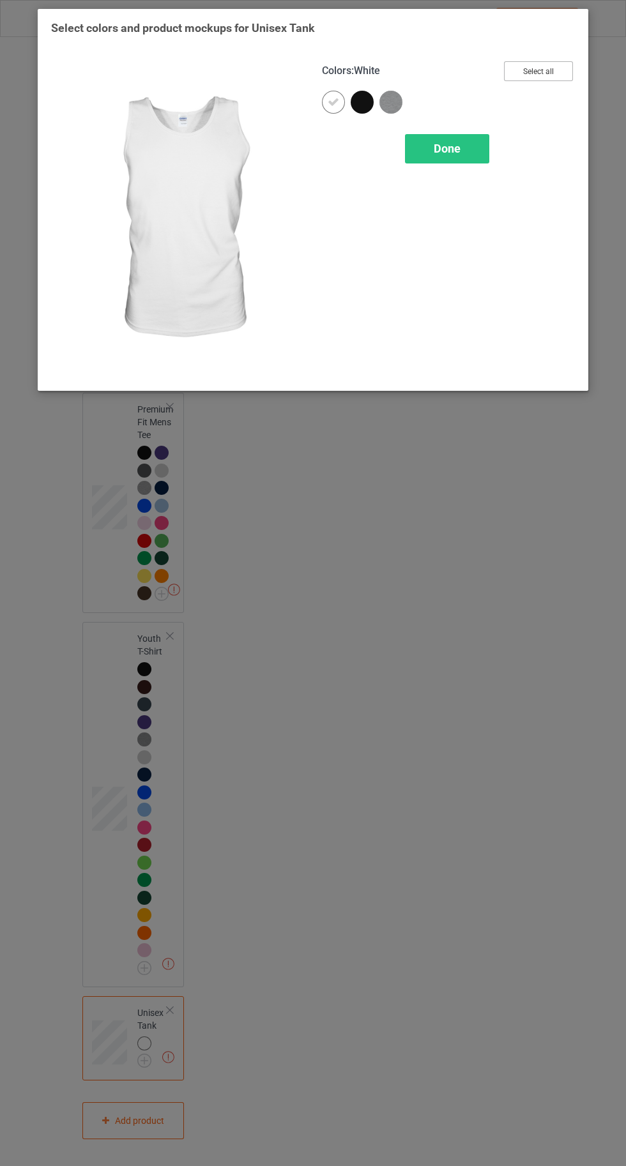
click at [535, 70] on button "Select all" at bounding box center [538, 71] width 69 height 20
click at [336, 96] on icon at bounding box center [333, 101] width 11 height 11
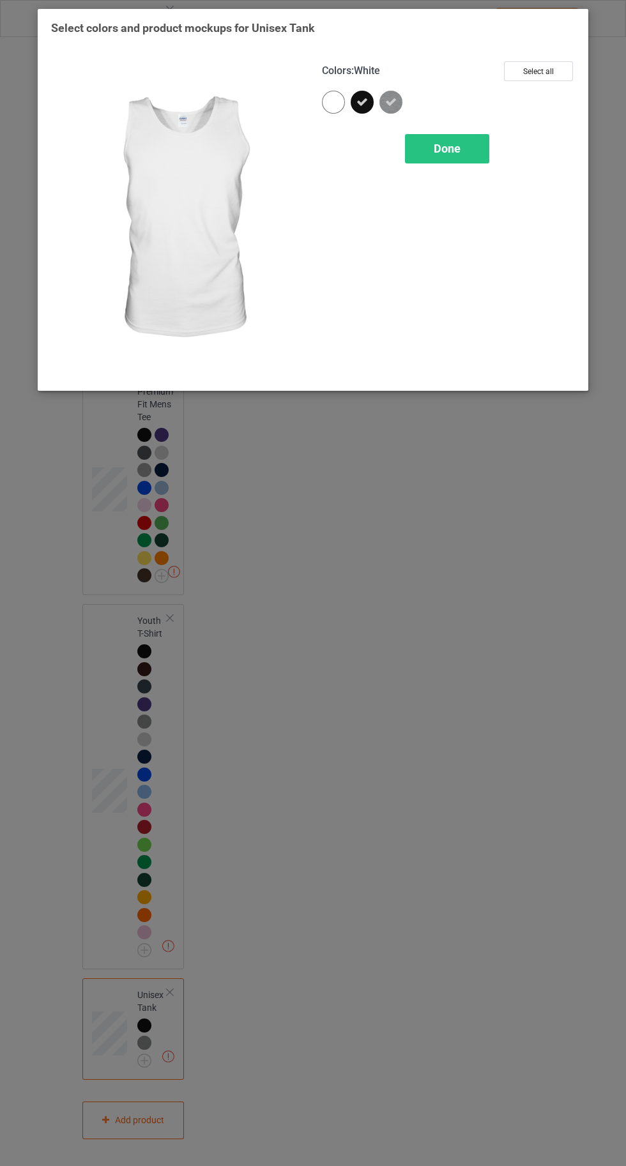
click at [456, 153] on span "Done" at bounding box center [447, 148] width 27 height 13
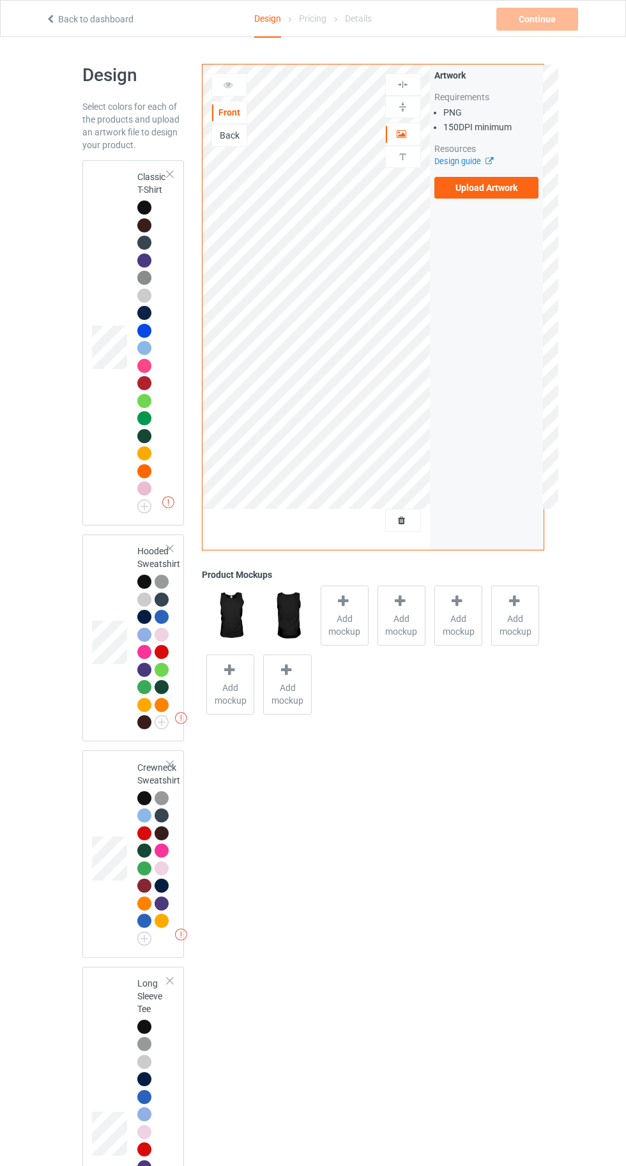
click at [137, 202] on div at bounding box center [146, 210] width 18 height 18
click at [348, 618] on span "Add mockup" at bounding box center [344, 625] width 47 height 26
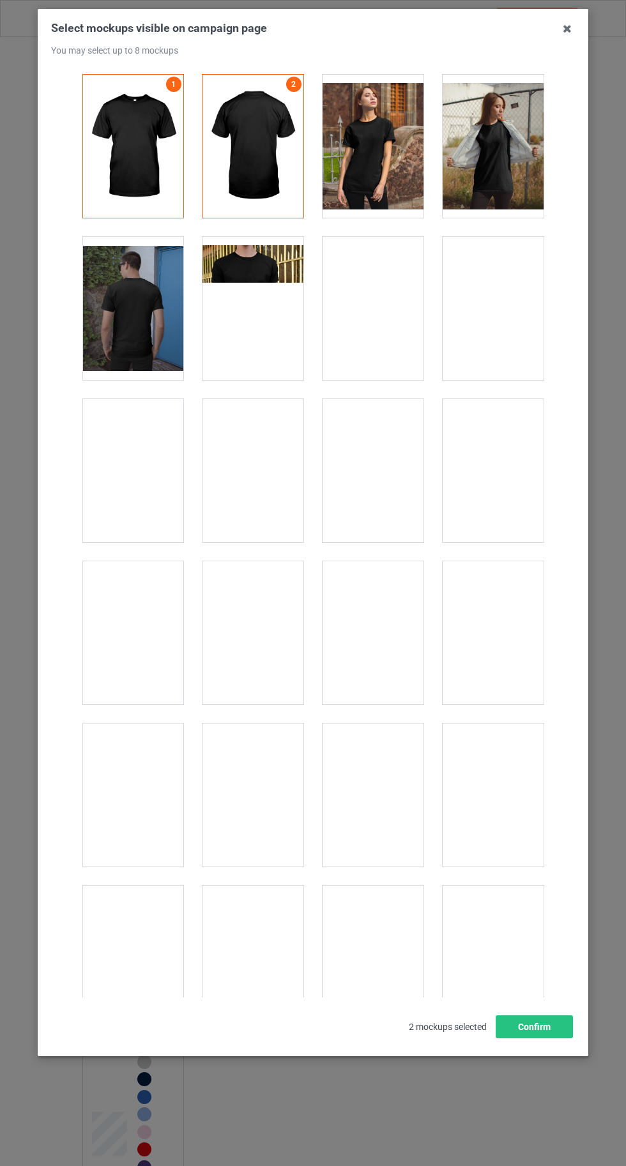
scroll to position [17611, 0]
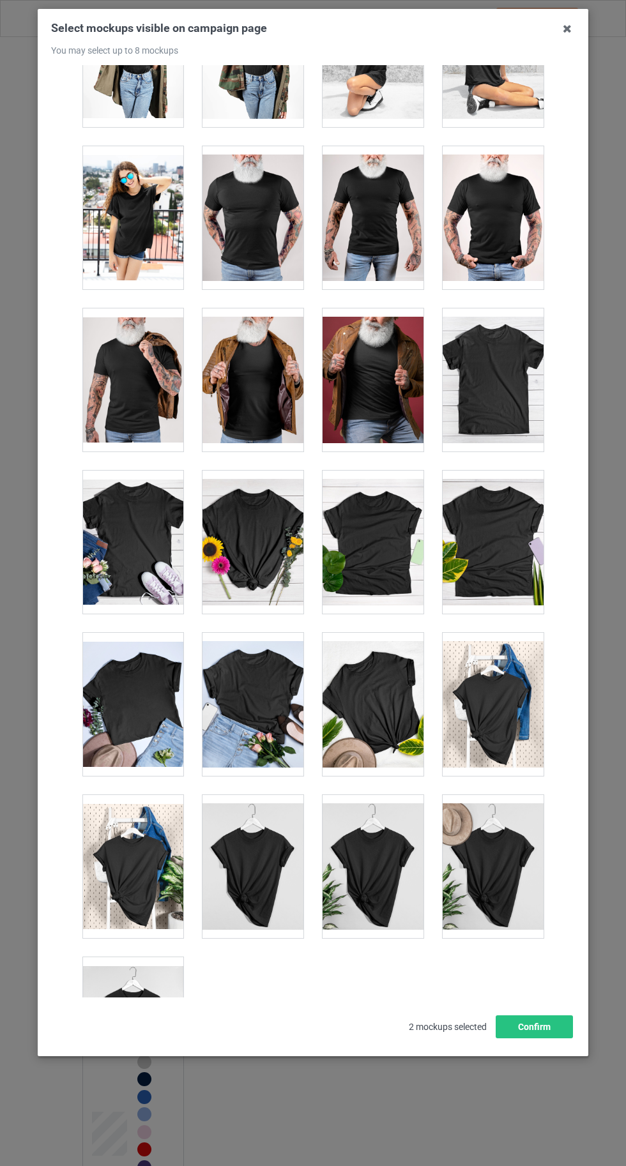
click at [144, 1010] on div at bounding box center [132, 1028] width 101 height 143
click at [563, 1038] on button "Confirm" at bounding box center [534, 1026] width 77 height 23
